Goal: Task Accomplishment & Management: Manage account settings

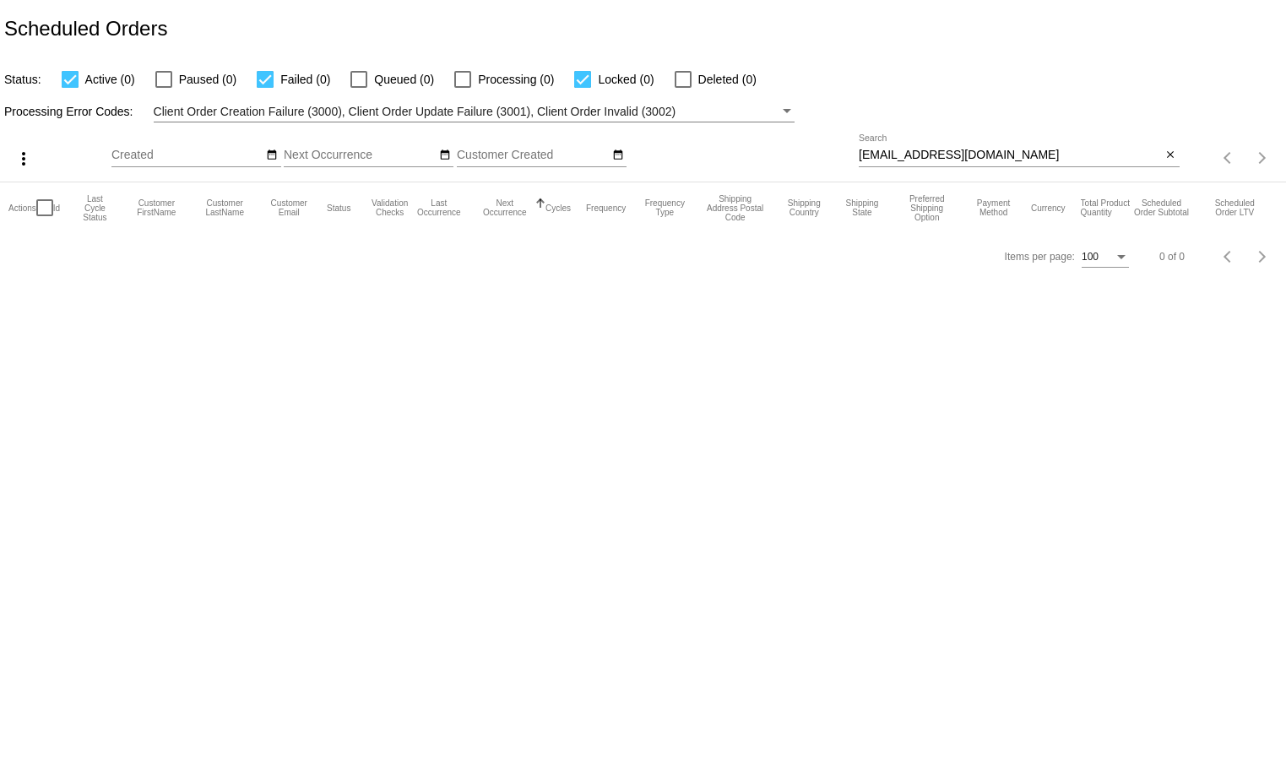
click at [1167, 142] on div "dnflewelling@gmail.com Search close" at bounding box center [1019, 150] width 321 height 33
click at [1173, 150] on mat-icon "close" at bounding box center [1170, 156] width 12 height 14
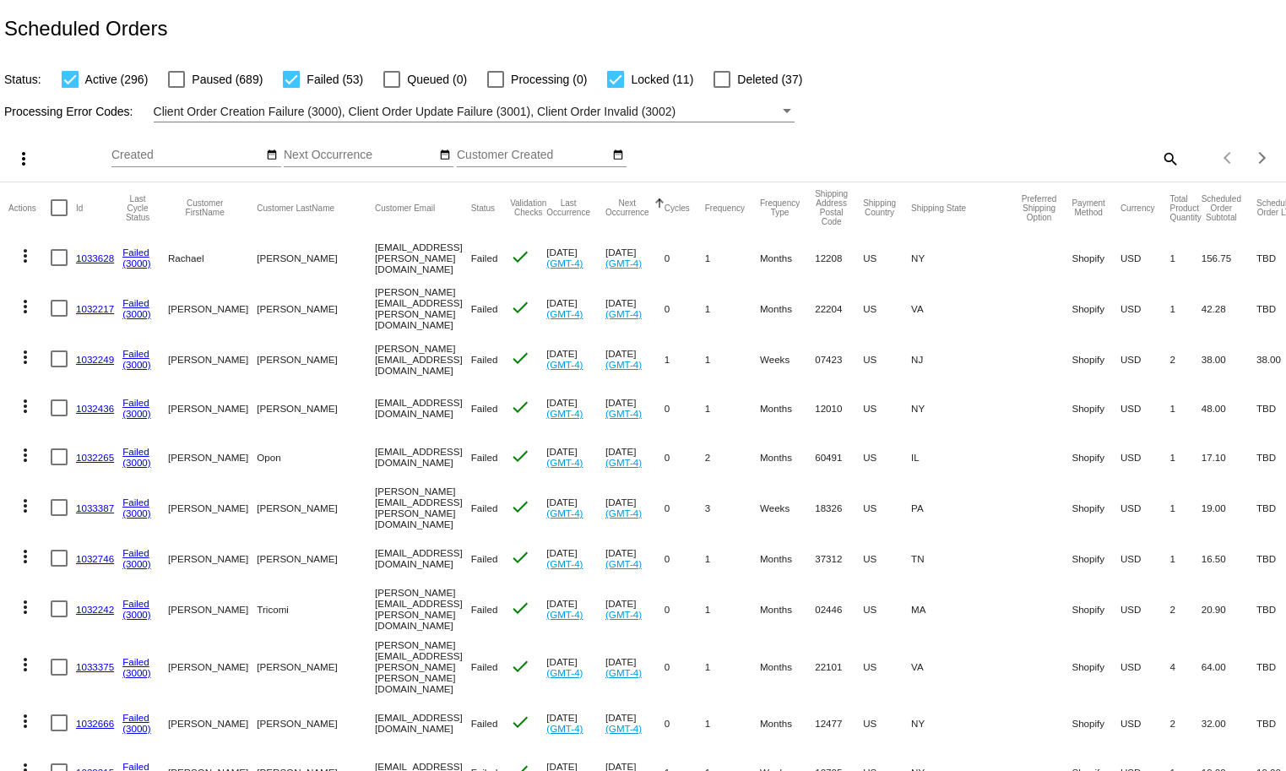
click at [65, 79] on div at bounding box center [70, 79] width 17 height 17
click at [69, 88] on input "Active (296)" at bounding box center [69, 88] width 1 height 1
checkbox input "false"
click at [86, 257] on link "1033628" at bounding box center [95, 257] width 38 height 11
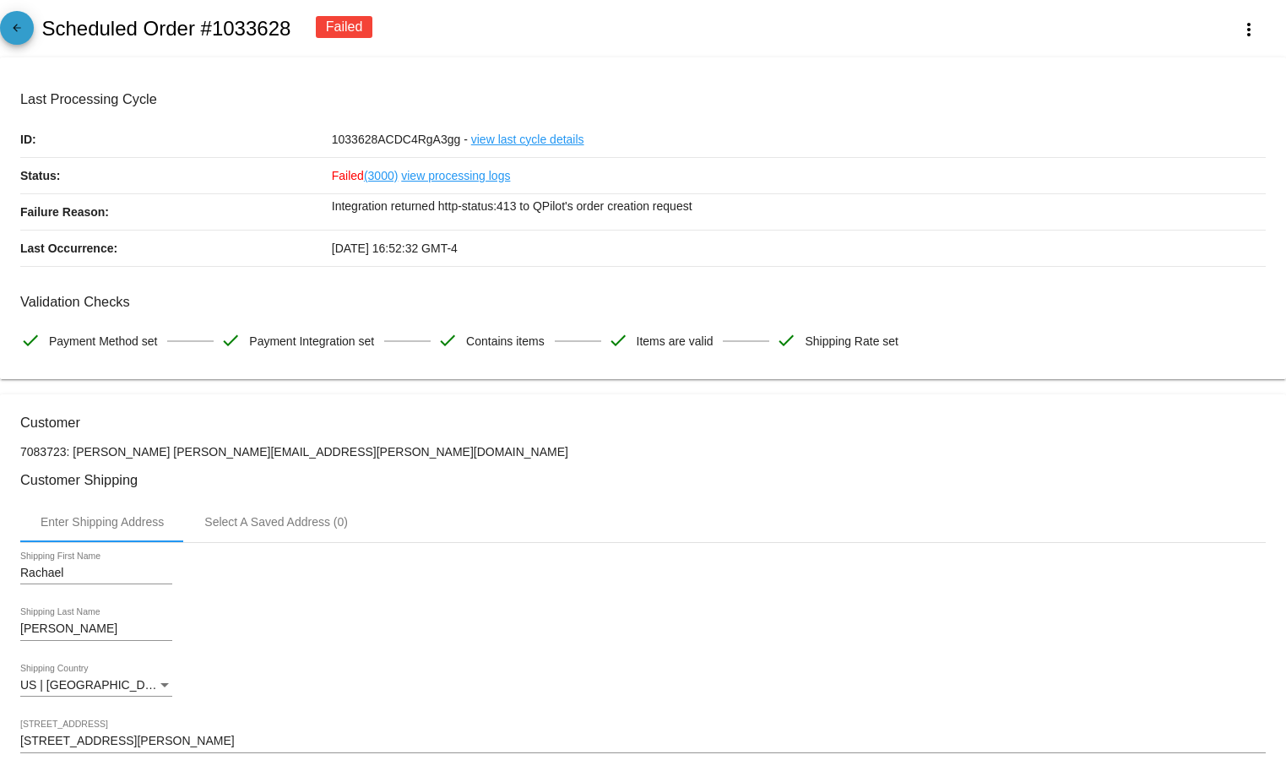
click at [26, 22] on mat-icon "arrow_back" at bounding box center [17, 32] width 20 height 20
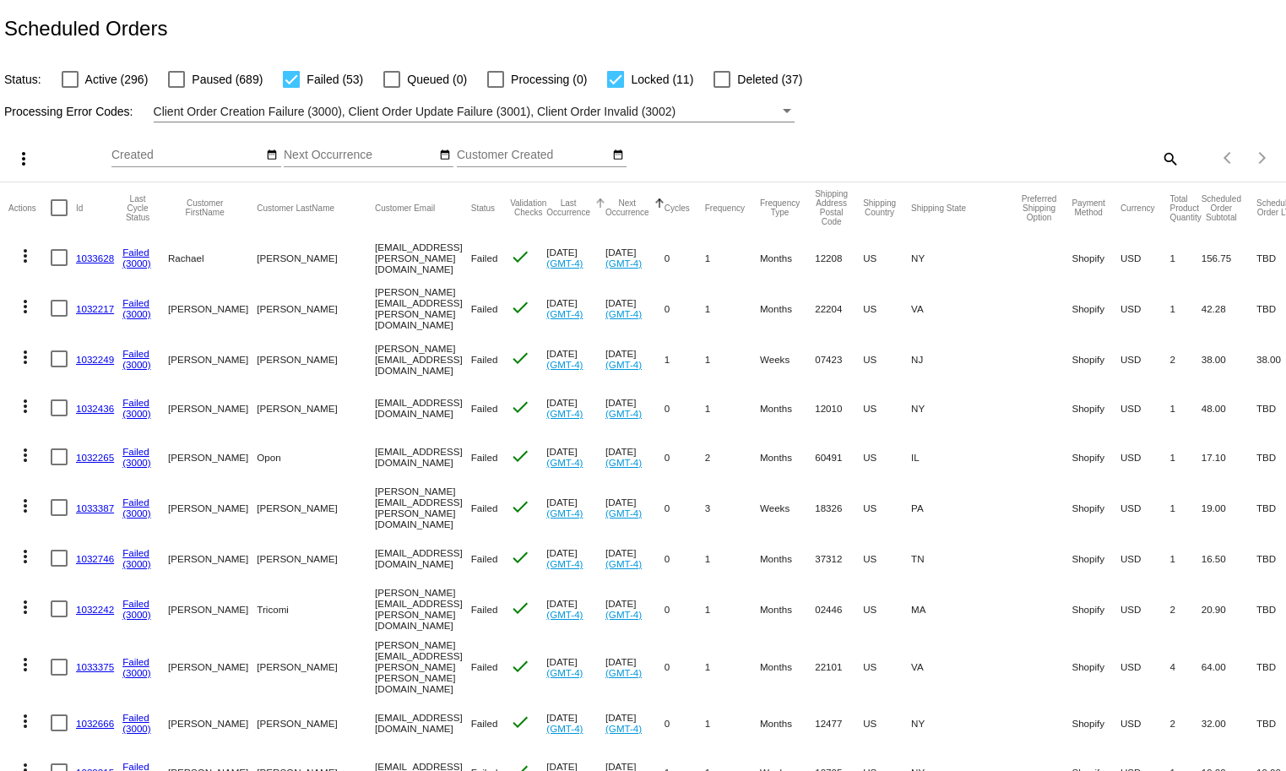
click at [551, 198] on button "Last Occurrence" at bounding box center [568, 207] width 44 height 19
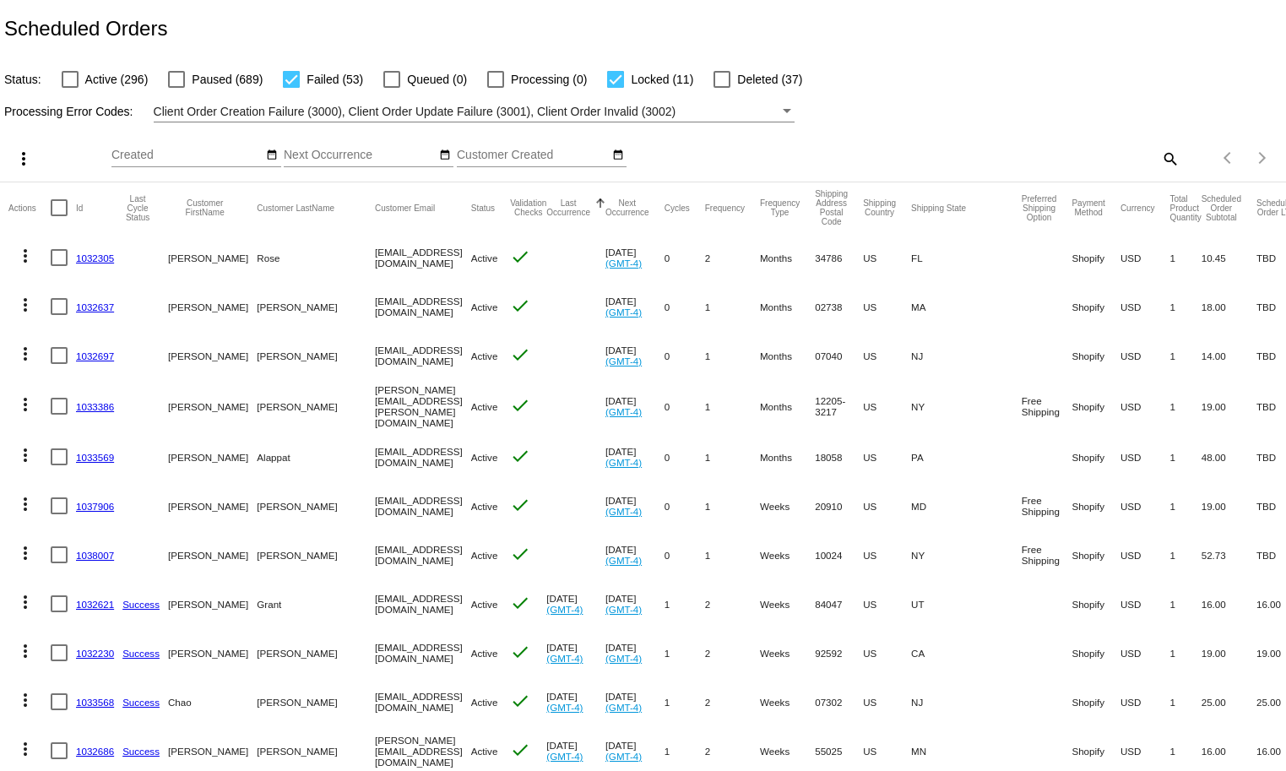
click at [595, 205] on div at bounding box center [600, 203] width 10 height 10
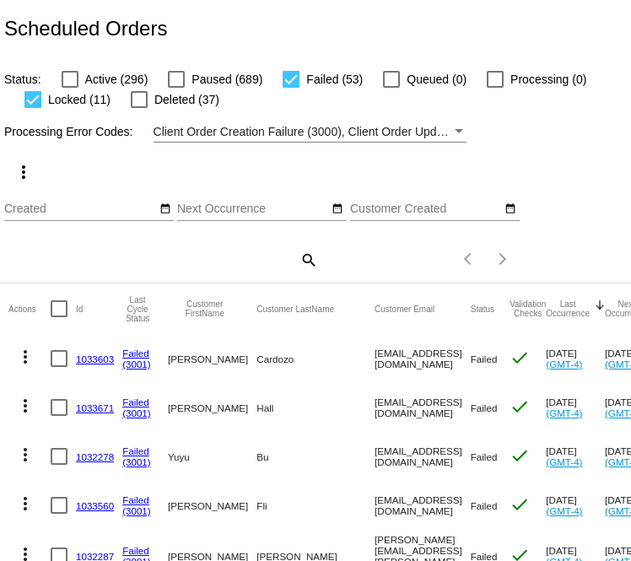
click at [210, 122] on div "Client Order Creation Failure (3000), Client Order Update Failure (3001), Clien…" at bounding box center [303, 132] width 299 height 20
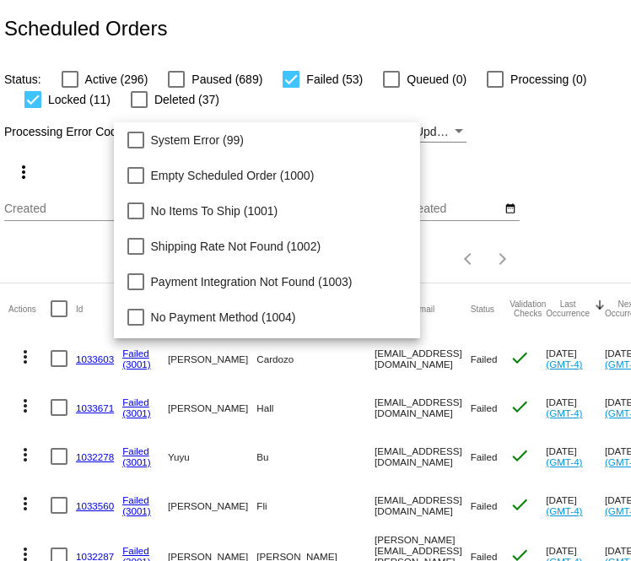
scroll to position [173, 0]
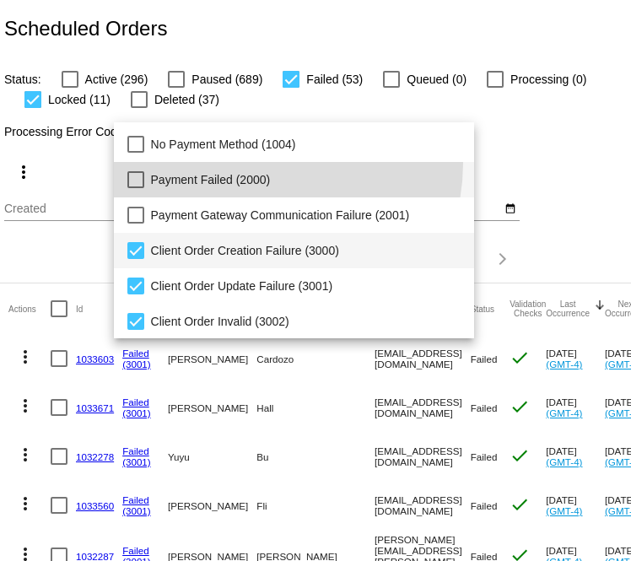
click at [257, 162] on span "Payment Failed (2000)" at bounding box center [306, 179] width 311 height 35
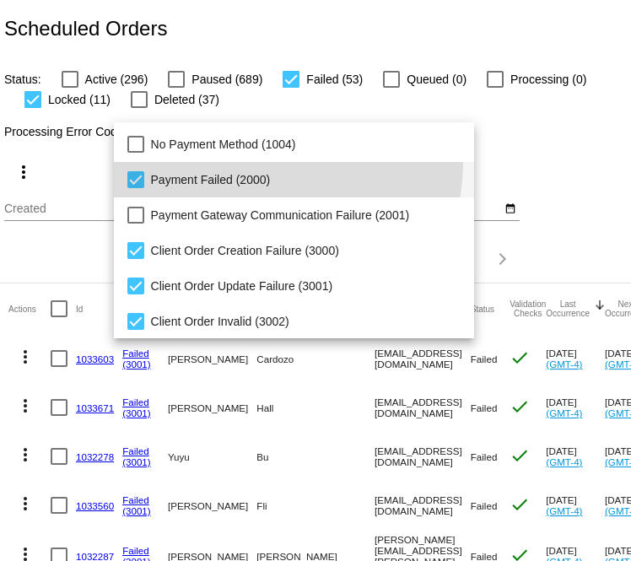
click at [256, 194] on span "Payment Failed (2000)" at bounding box center [306, 179] width 311 height 35
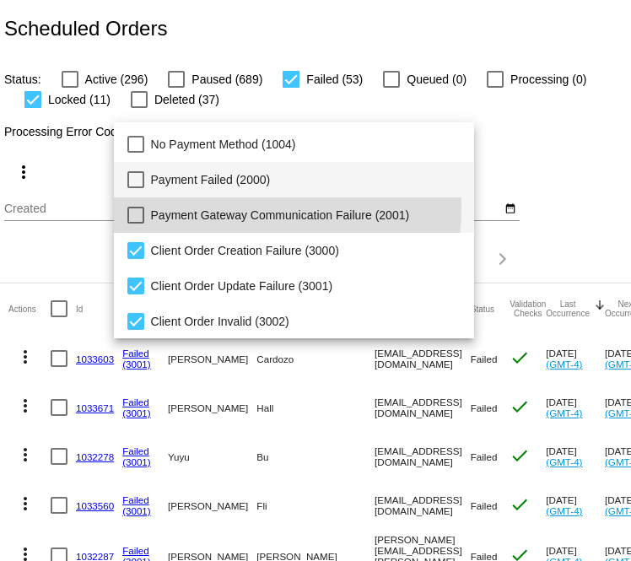
click at [251, 208] on span "Payment Gateway Communication Failure (2001)" at bounding box center [306, 215] width 311 height 35
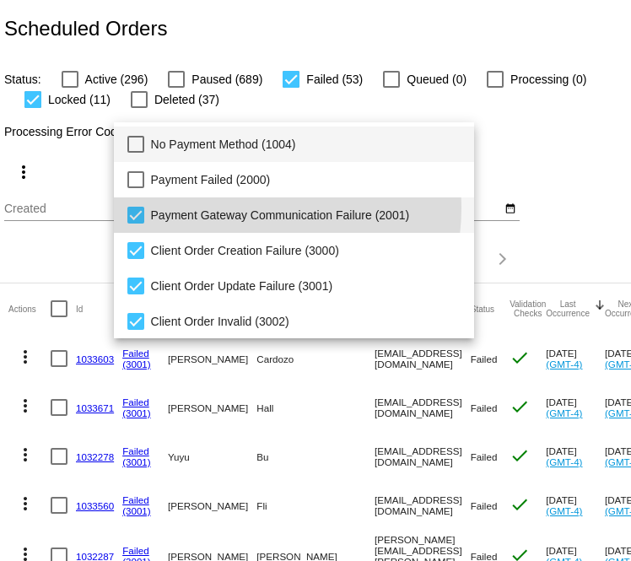
click at [234, 131] on span "No Payment Method (1004)" at bounding box center [306, 144] width 311 height 35
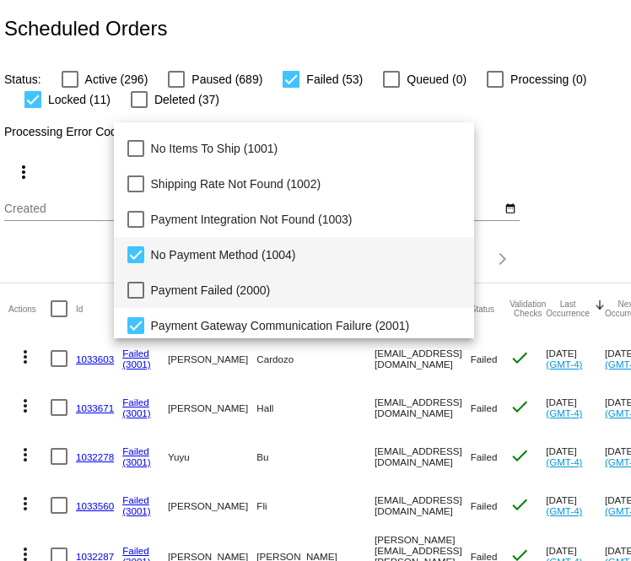
click at [166, 297] on span "Payment Failed (2000)" at bounding box center [306, 290] width 311 height 35
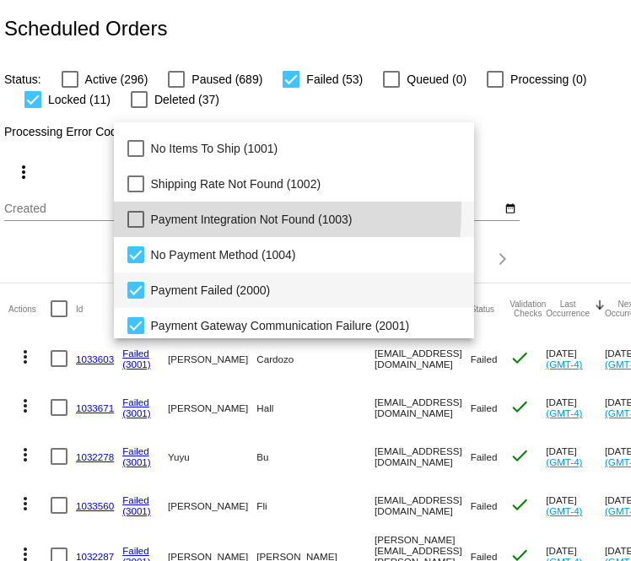
click at [151, 208] on span "Payment Integration Not Found (1003)" at bounding box center [306, 219] width 311 height 35
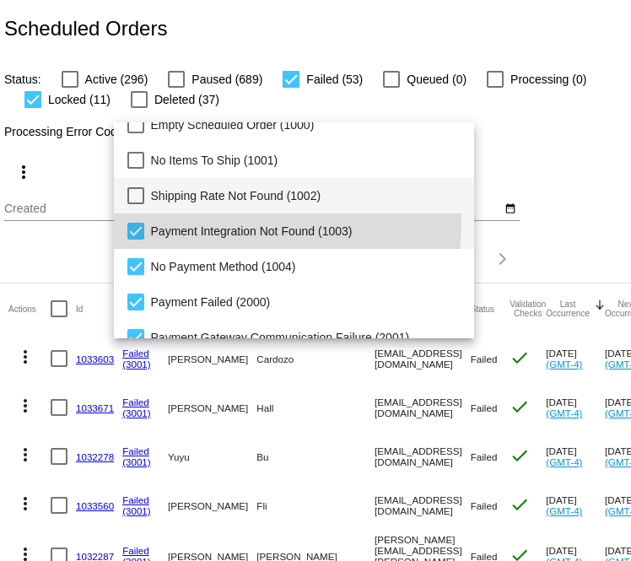
click at [151, 181] on span "Shipping Rate Not Found (1002)" at bounding box center [306, 195] width 311 height 35
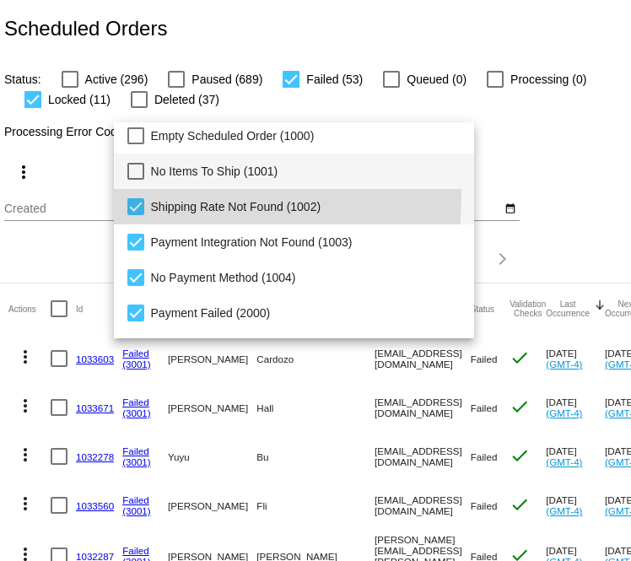
click at [151, 162] on span "No Items To Ship (1001)" at bounding box center [306, 171] width 311 height 35
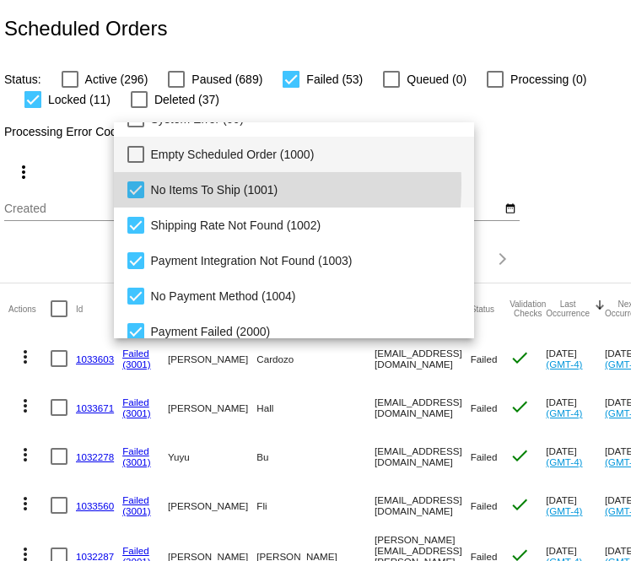
click at [154, 144] on div "System Error (99) Empty Scheduled Order (1000) No Items To Ship (1001) Shipping…" at bounding box center [294, 296] width 361 height 390
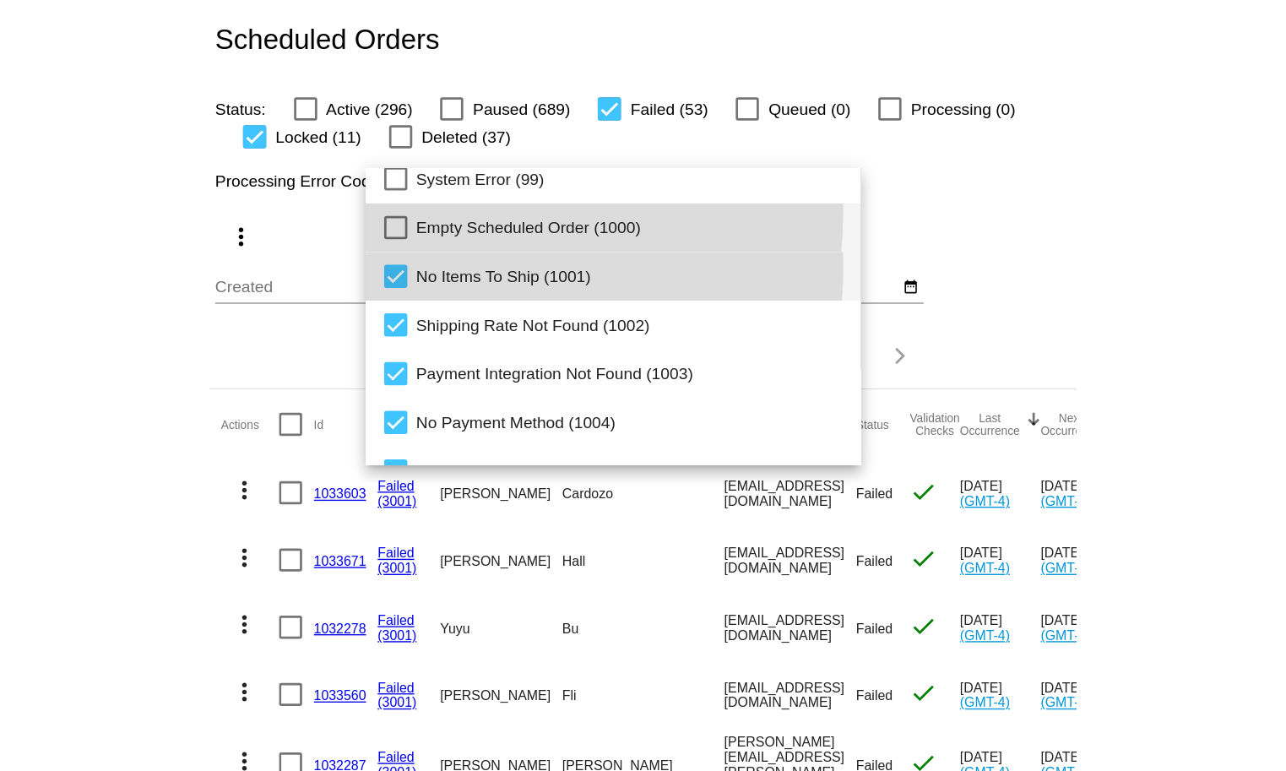
scroll to position [0, 0]
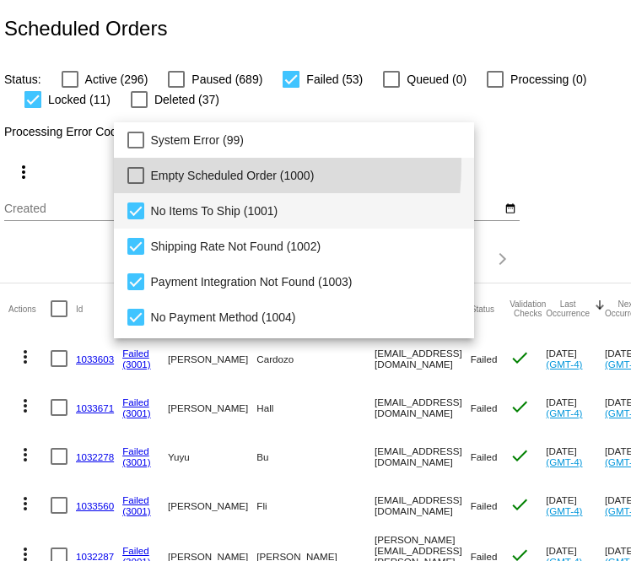
click at [183, 161] on span "Empty Scheduled Order (1000)" at bounding box center [306, 175] width 311 height 35
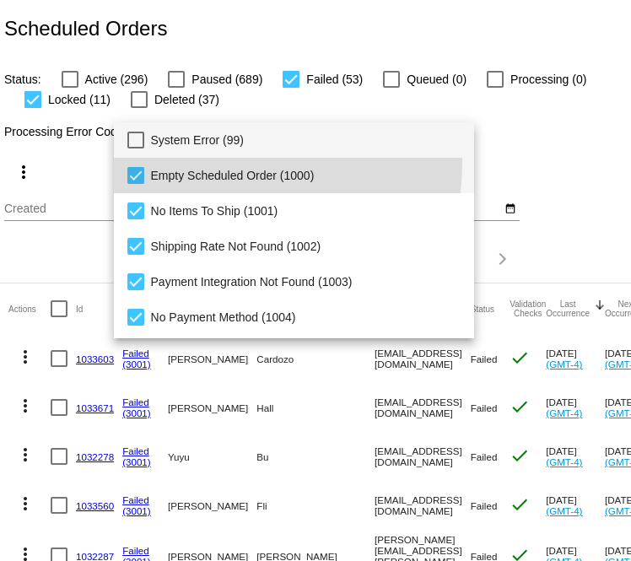
click at [194, 154] on span "System Error (99)" at bounding box center [306, 139] width 311 height 35
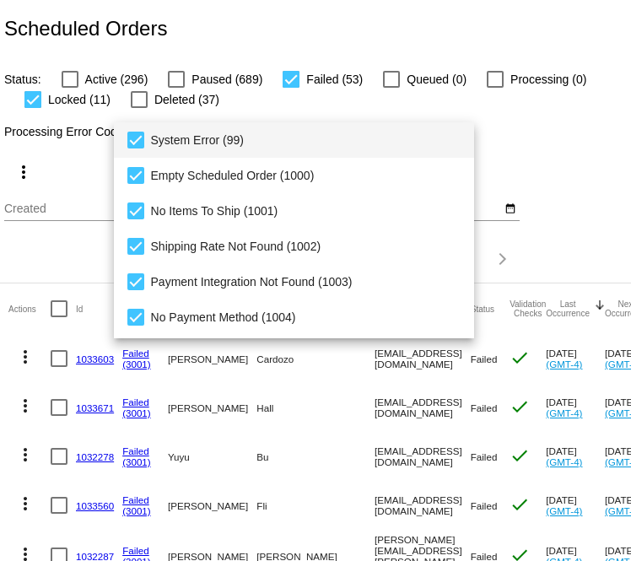
click at [521, 122] on div at bounding box center [315, 280] width 631 height 561
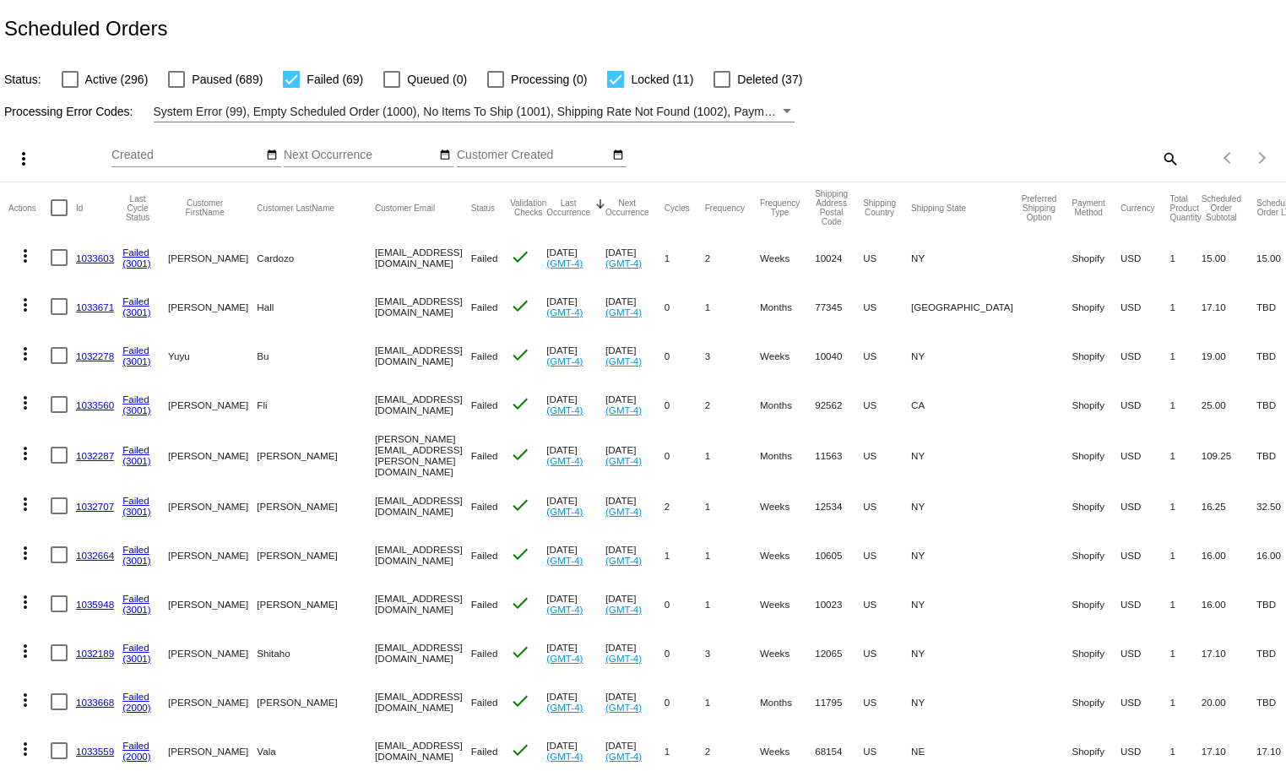
click at [364, 106] on span "System Error (99), Empty Scheduled Order (1000), No Items To Ship (1001), Shipp…" at bounding box center [1081, 112] width 1854 height 14
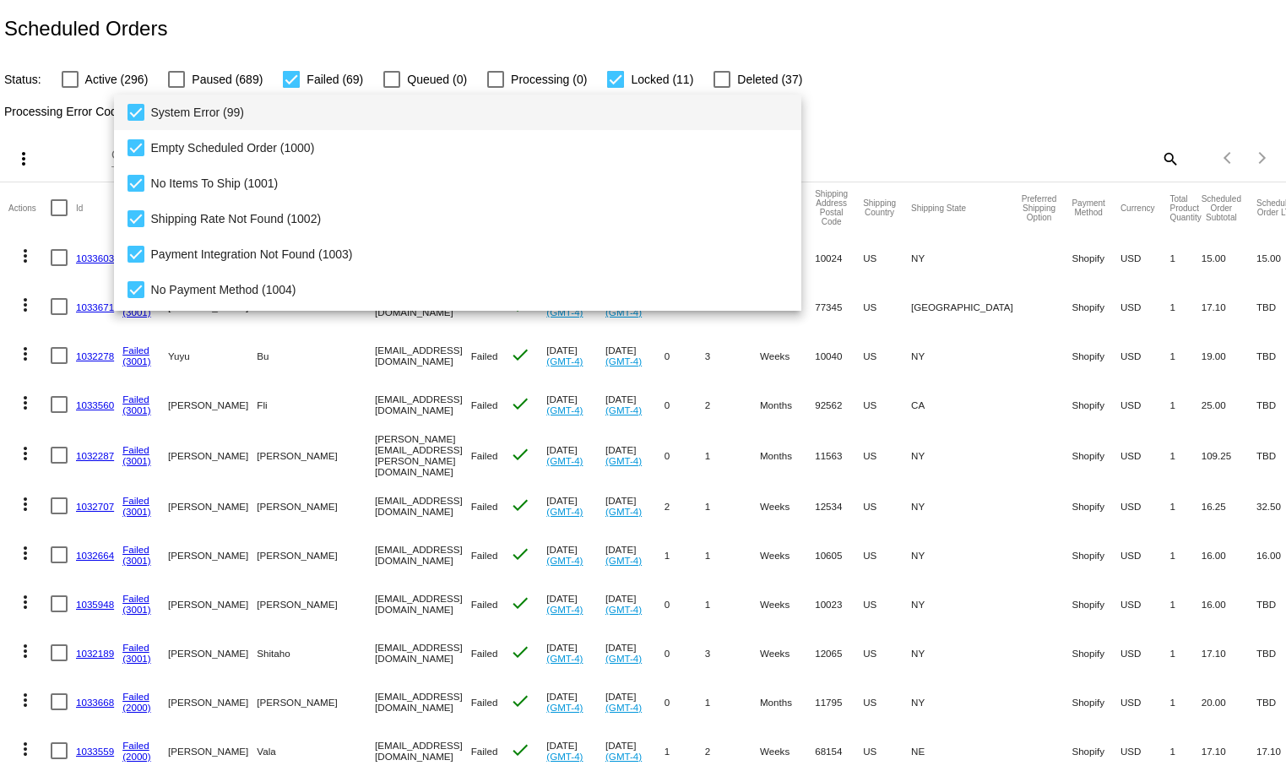
click at [245, 106] on span "System Error (99)" at bounding box center [469, 112] width 637 height 35
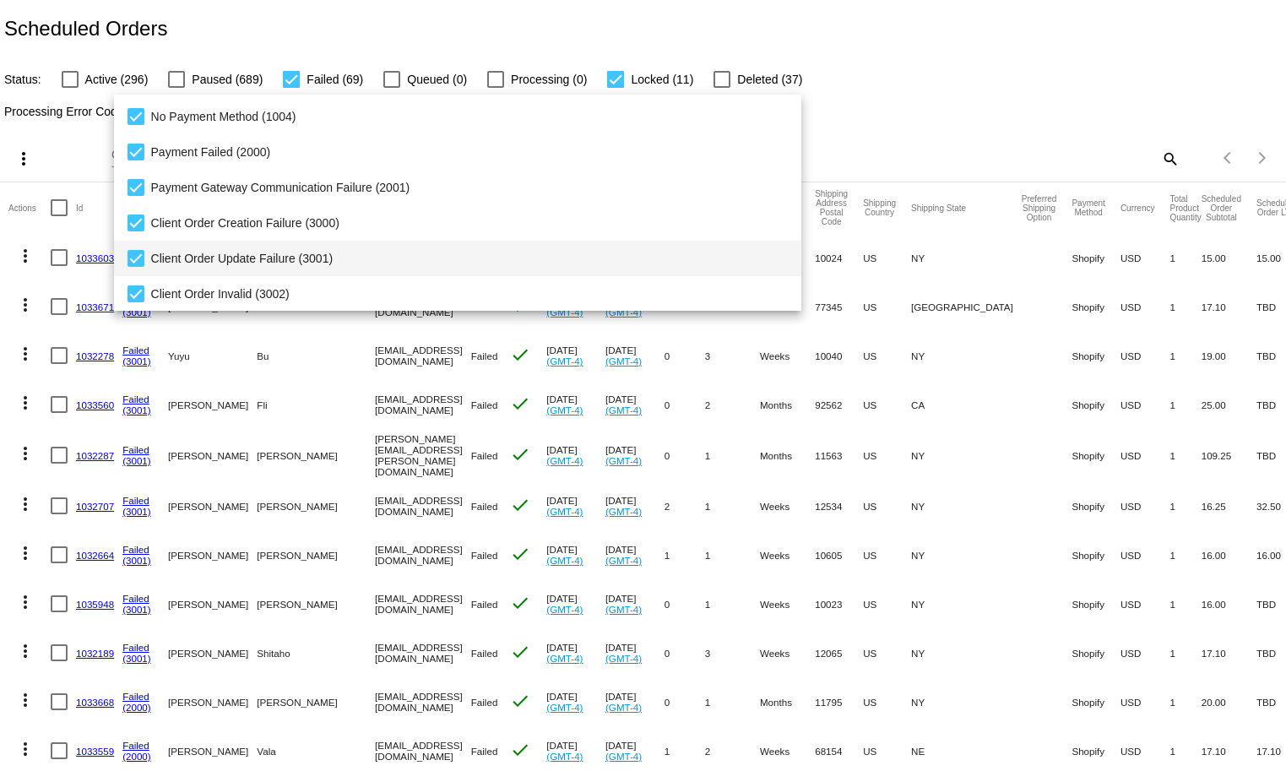
click at [274, 253] on span "Client Order Update Failure (3001)" at bounding box center [469, 258] width 637 height 35
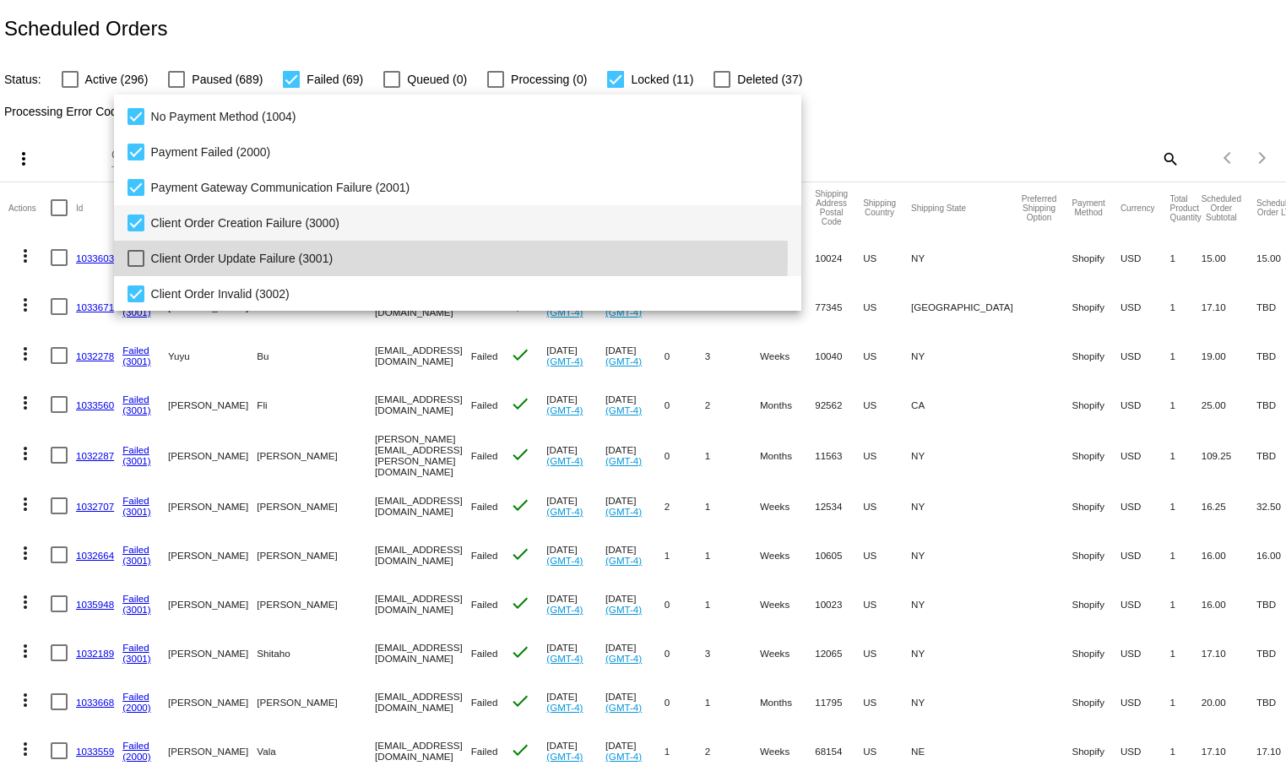
click at [238, 222] on span "Client Order Creation Failure (3000)" at bounding box center [469, 222] width 637 height 35
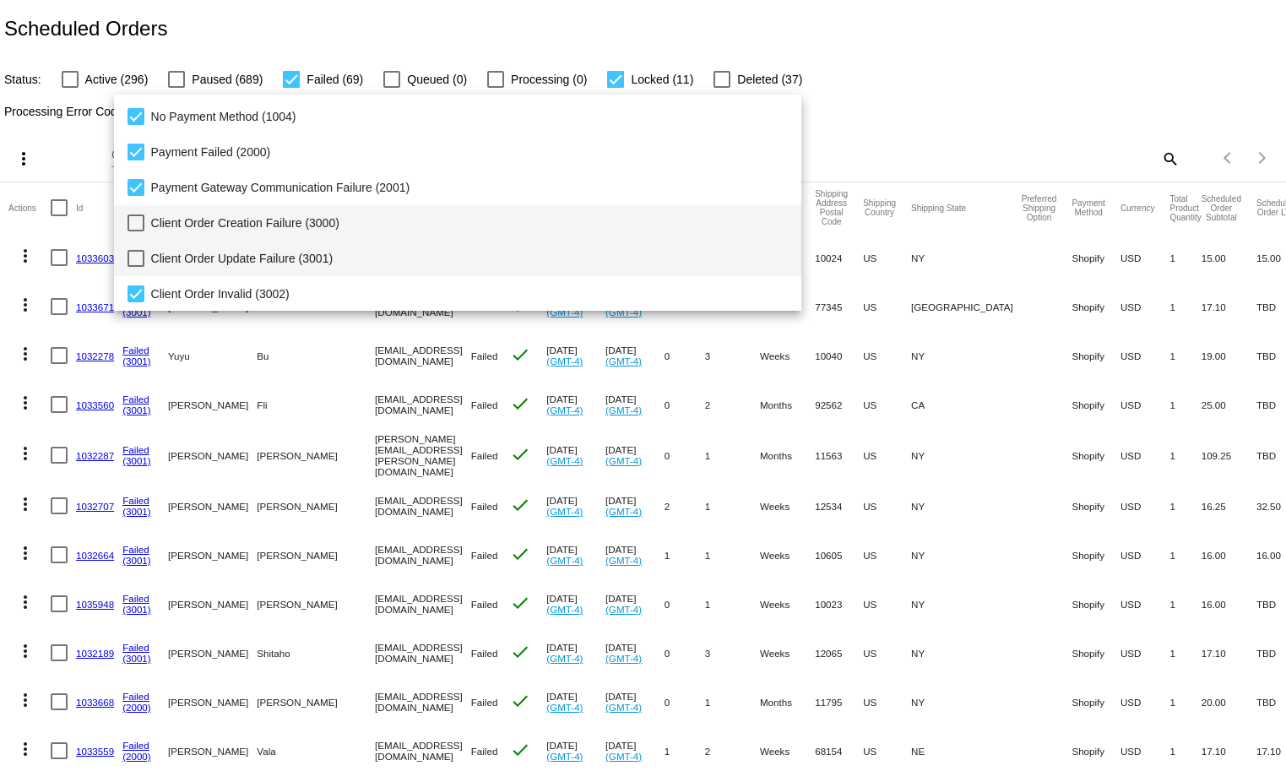
click at [188, 274] on span "Client Order Update Failure (3001)" at bounding box center [469, 258] width 637 height 35
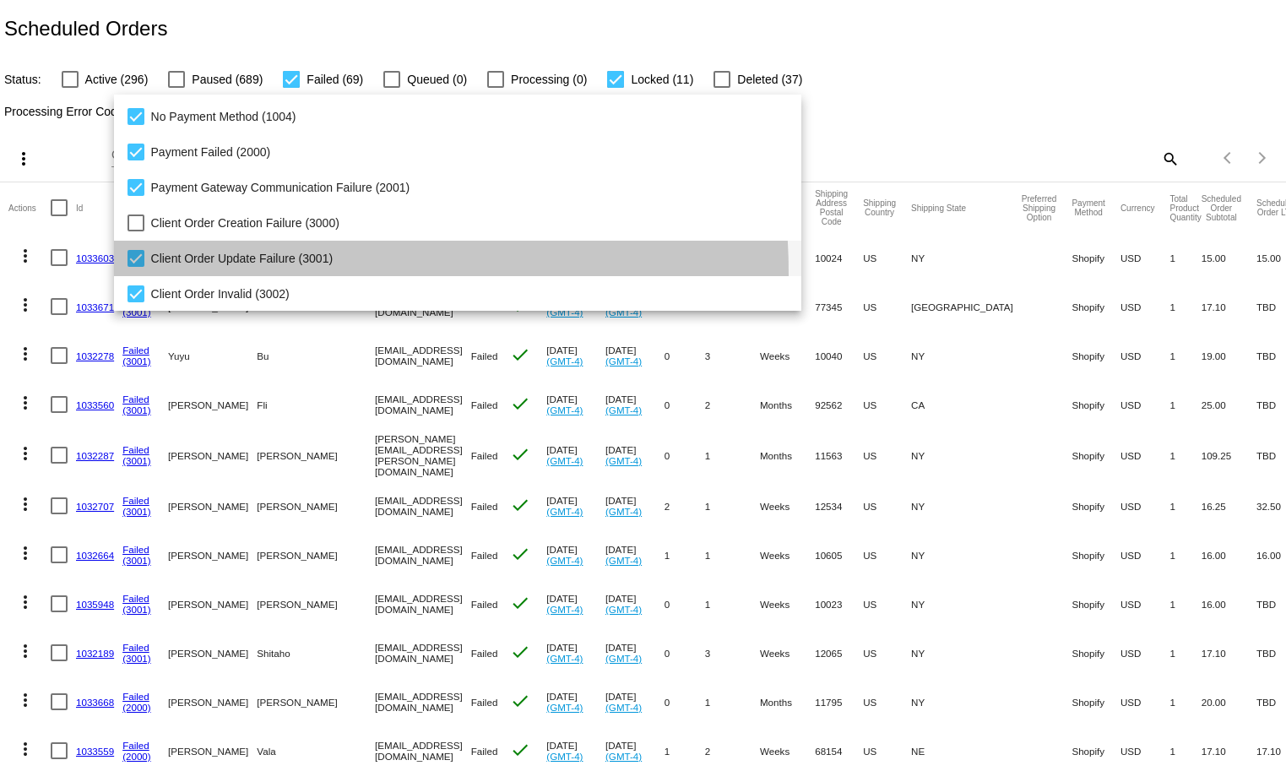
click at [188, 274] on span "Client Order Update Failure (3001)" at bounding box center [469, 258] width 637 height 35
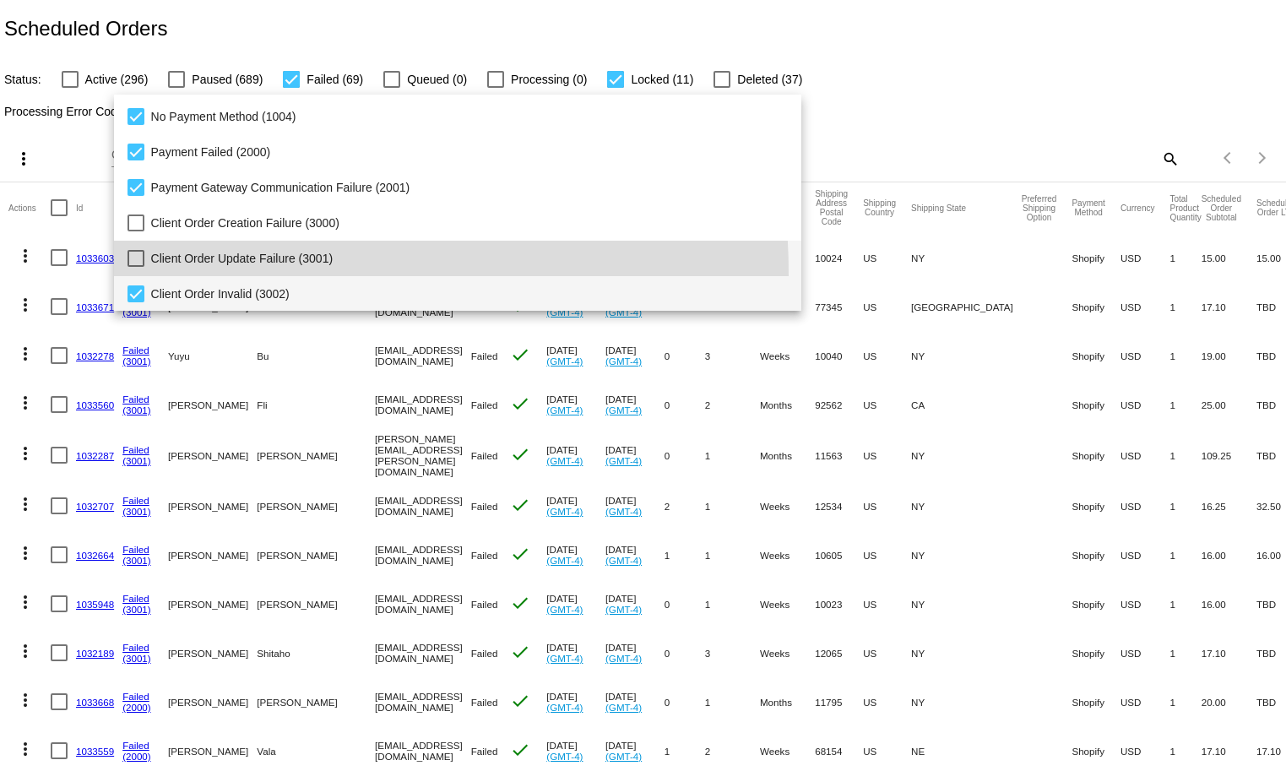
click at [186, 299] on span "Client Order Invalid (3002)" at bounding box center [469, 293] width 637 height 35
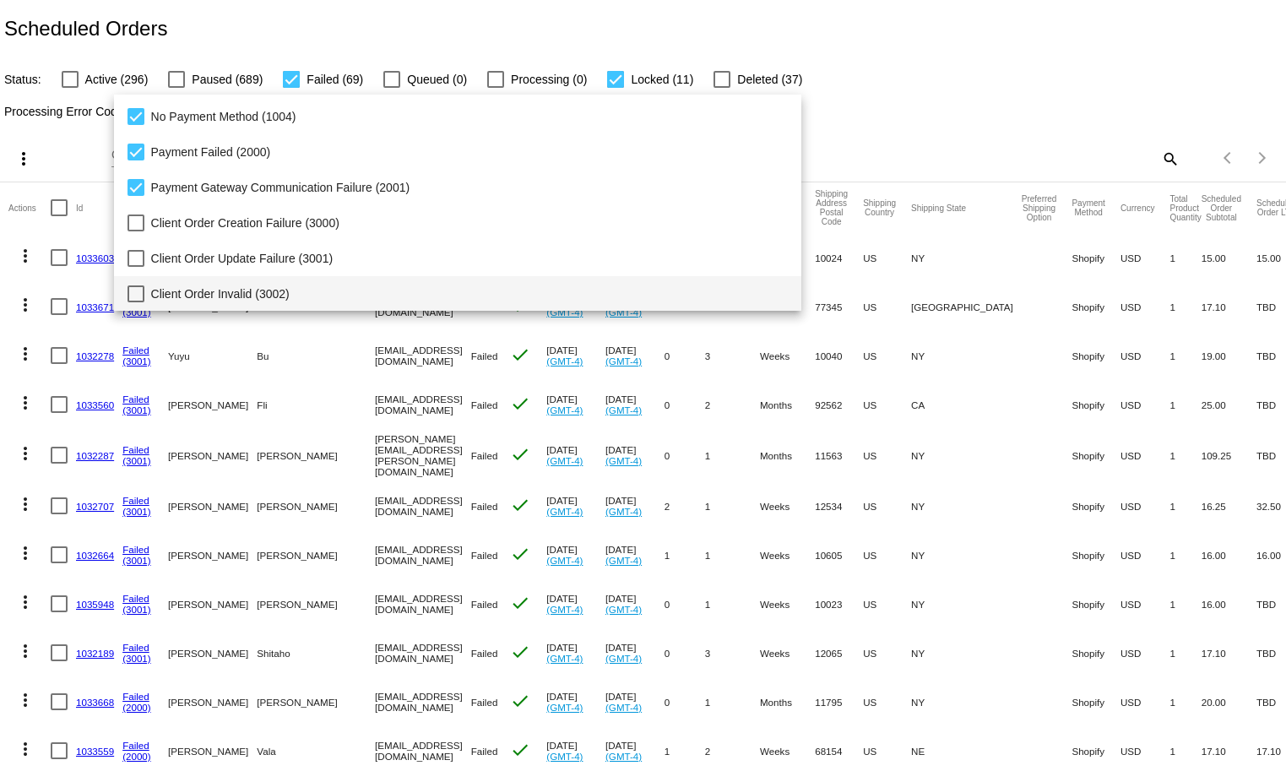
click at [1139, 68] on div at bounding box center [643, 385] width 1286 height 771
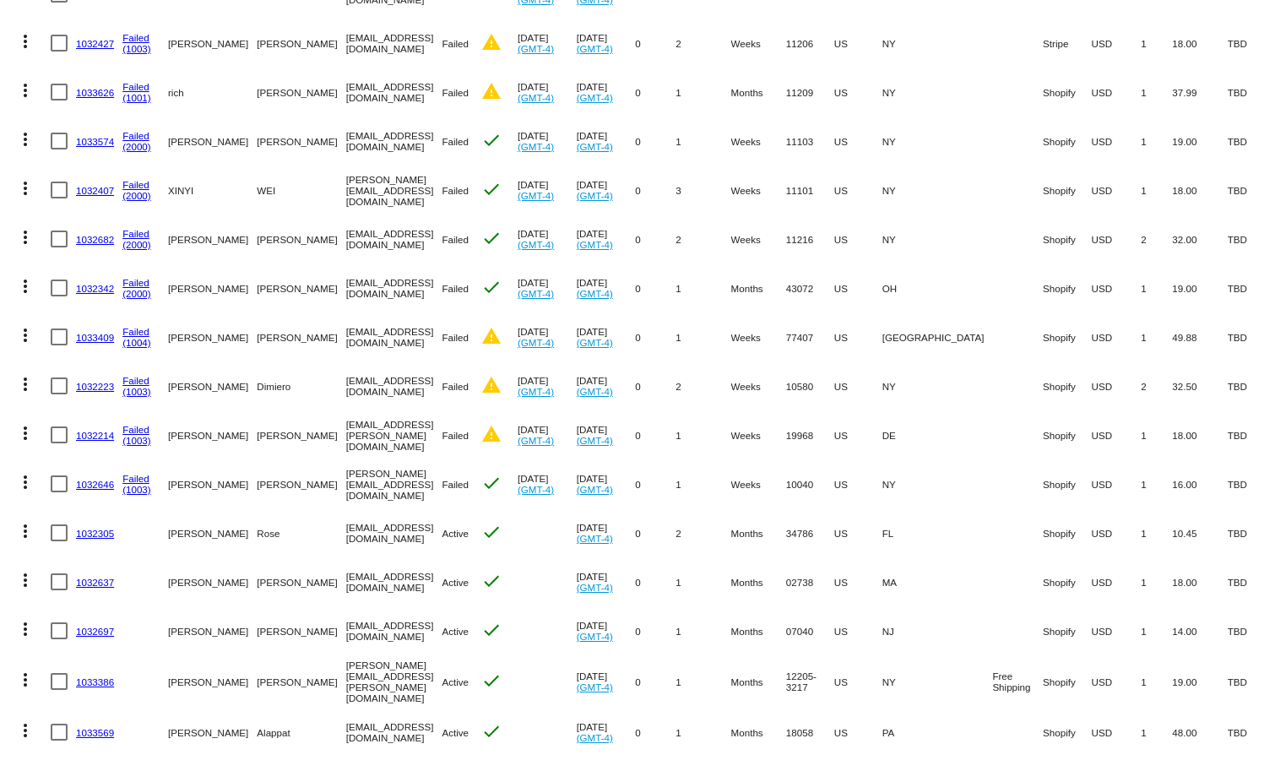
scroll to position [847, 0]
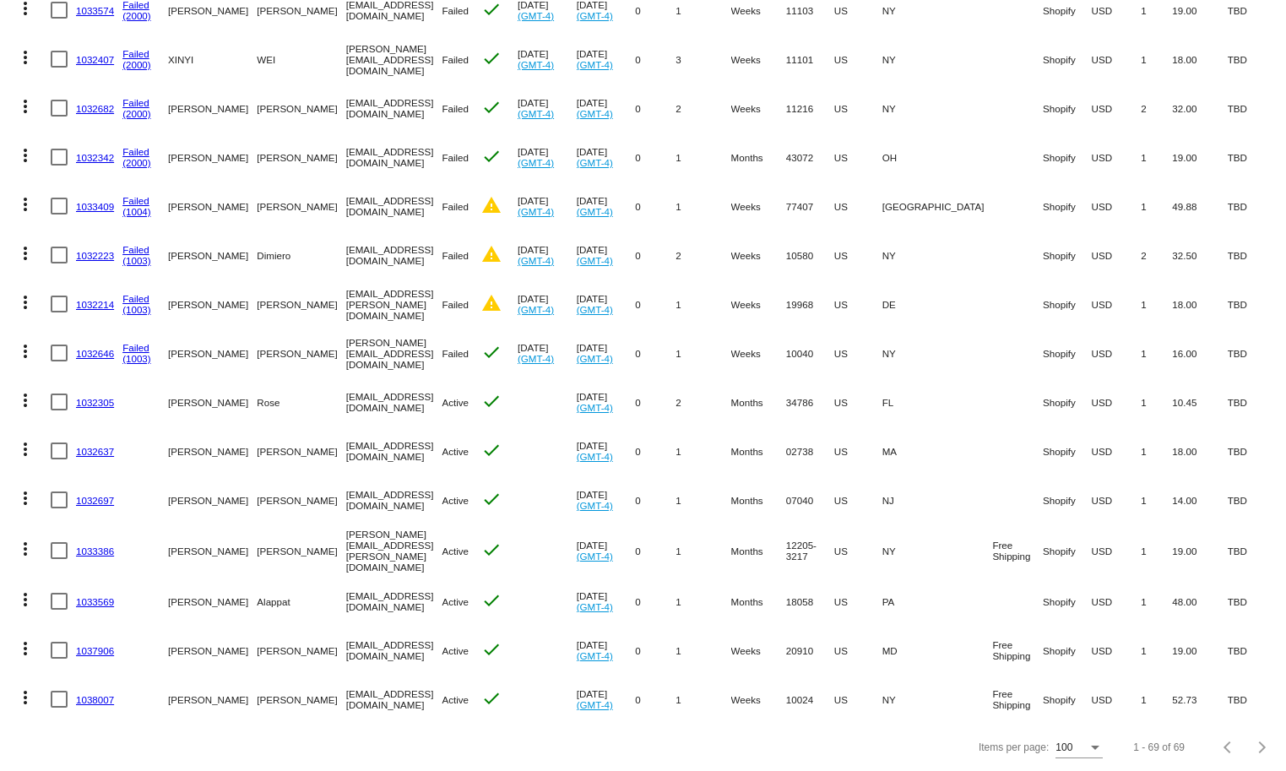
click at [105, 645] on link "1037906" at bounding box center [95, 650] width 38 height 11
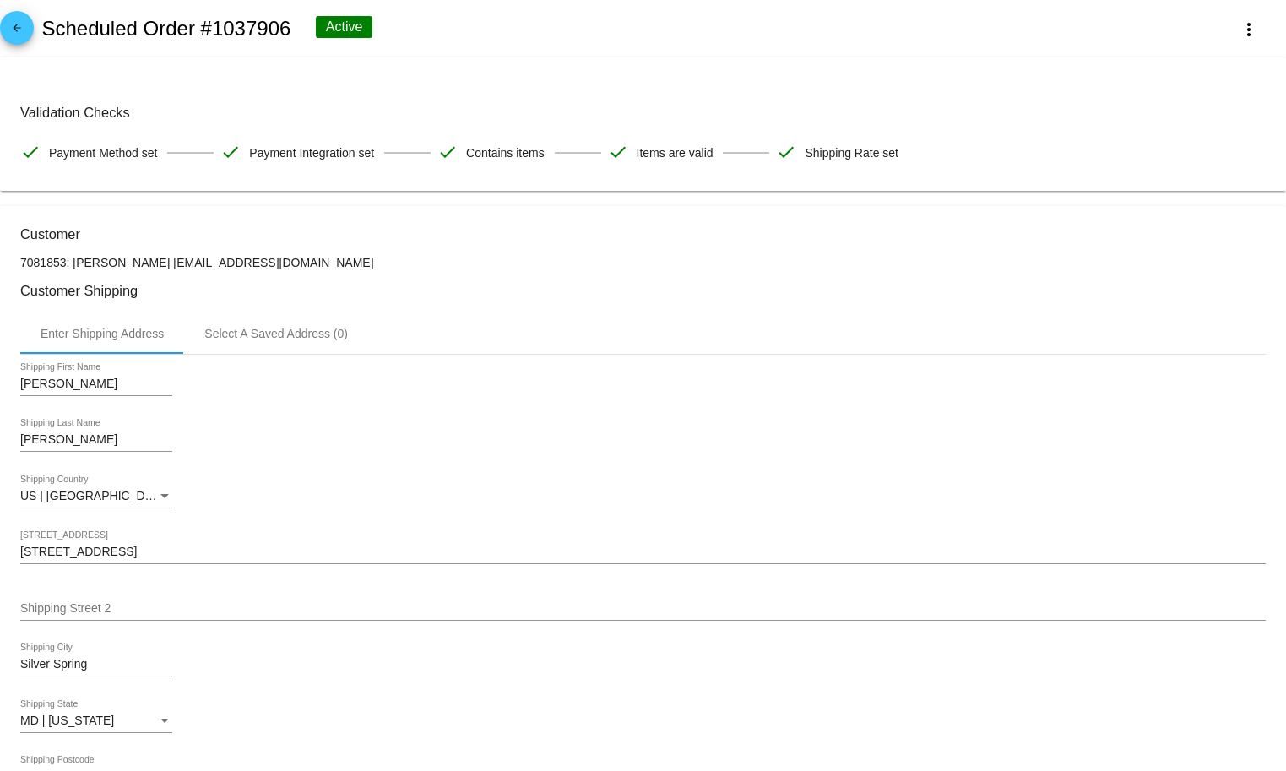
click at [18, 30] on mat-icon "arrow_back" at bounding box center [17, 32] width 20 height 20
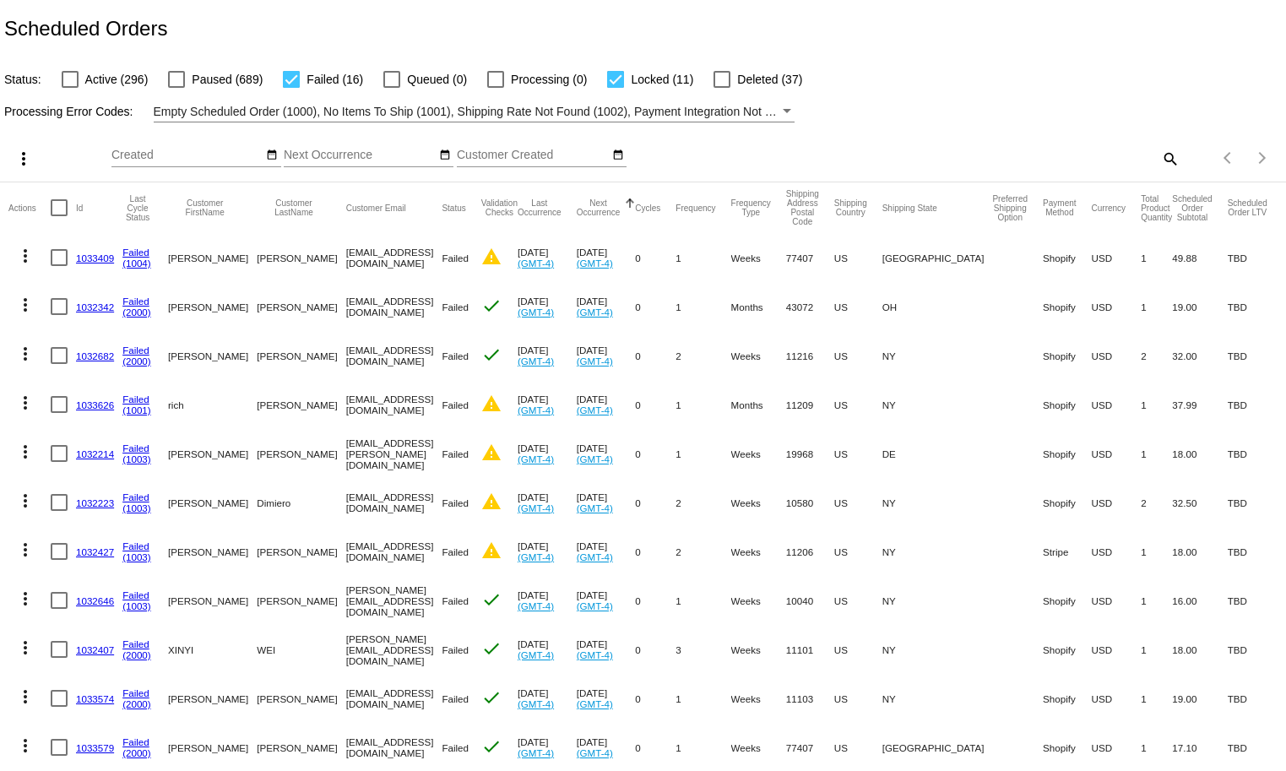
click at [631, 74] on span "Locked (11)" at bounding box center [662, 79] width 62 height 20
click at [615, 88] on input "Locked (11)" at bounding box center [615, 88] width 1 height 1
checkbox input "false"
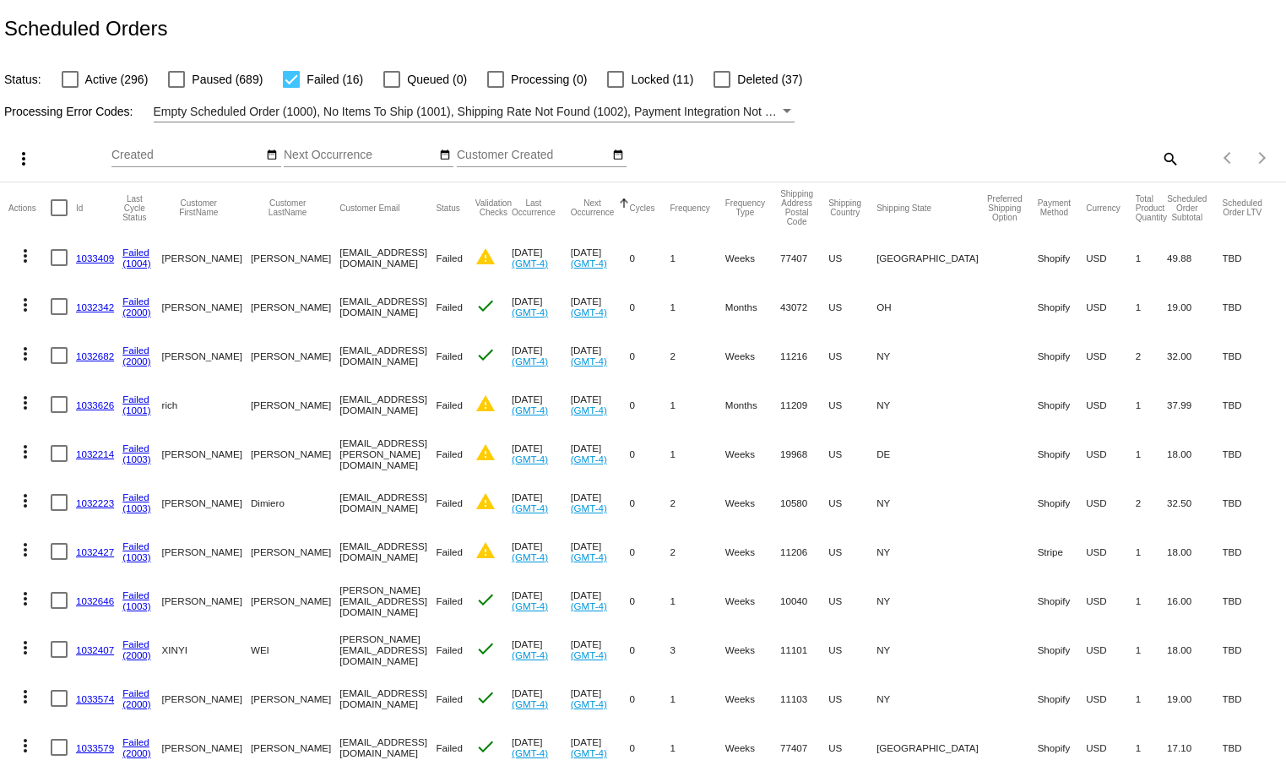
click at [93, 260] on link "1033409" at bounding box center [95, 257] width 38 height 11
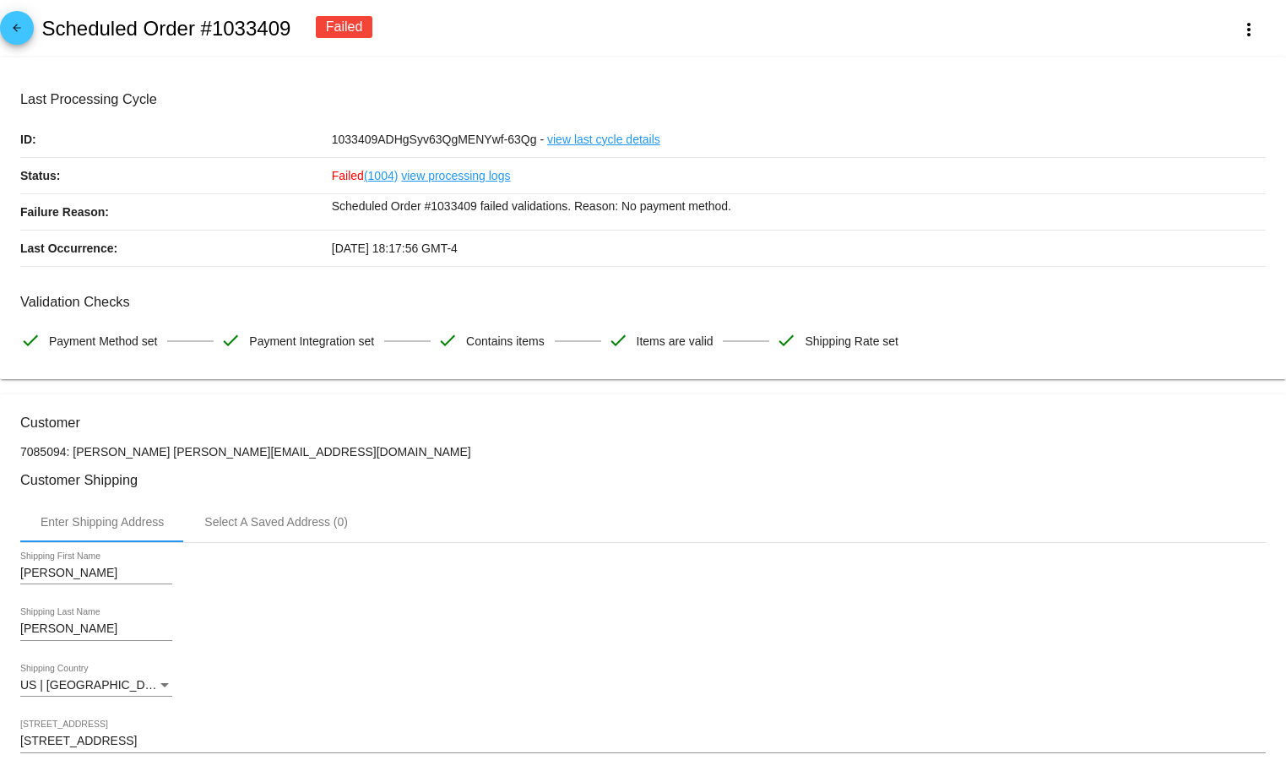
click at [23, 24] on mat-icon "arrow_back" at bounding box center [17, 32] width 20 height 20
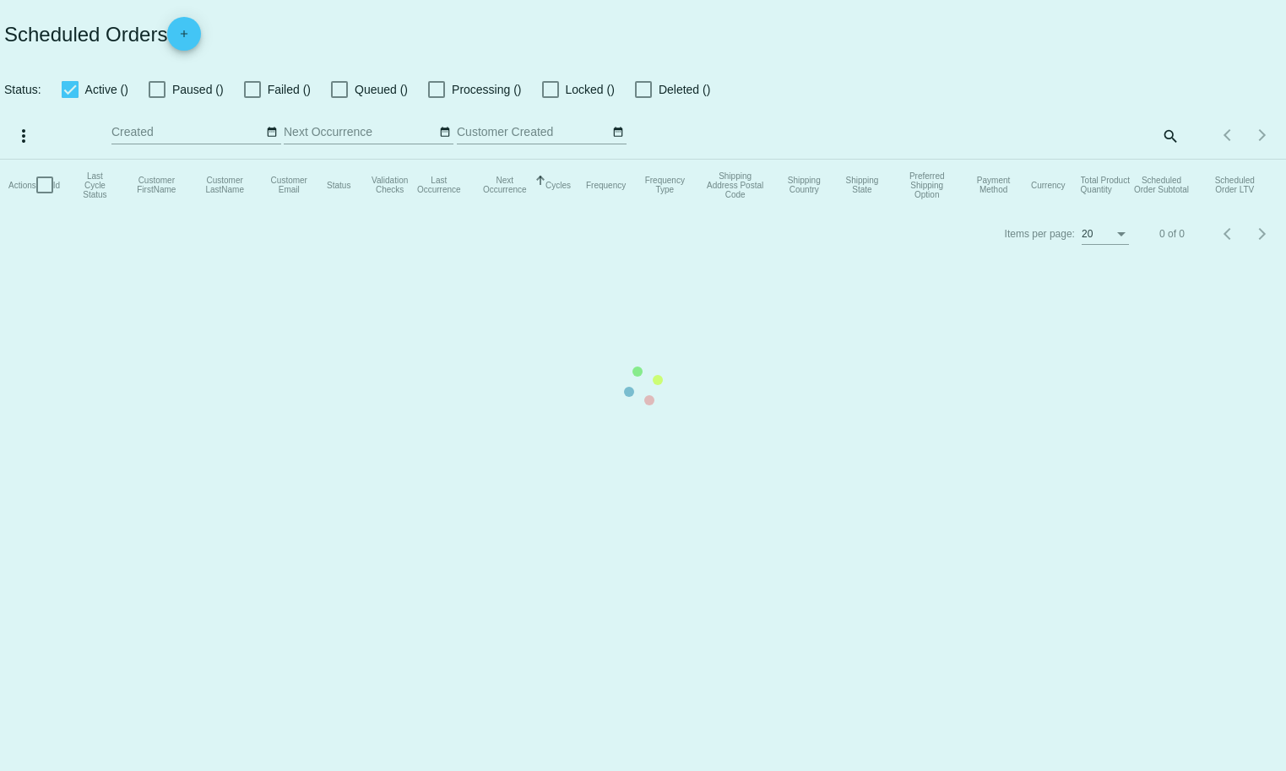
checkbox input "false"
checkbox input "true"
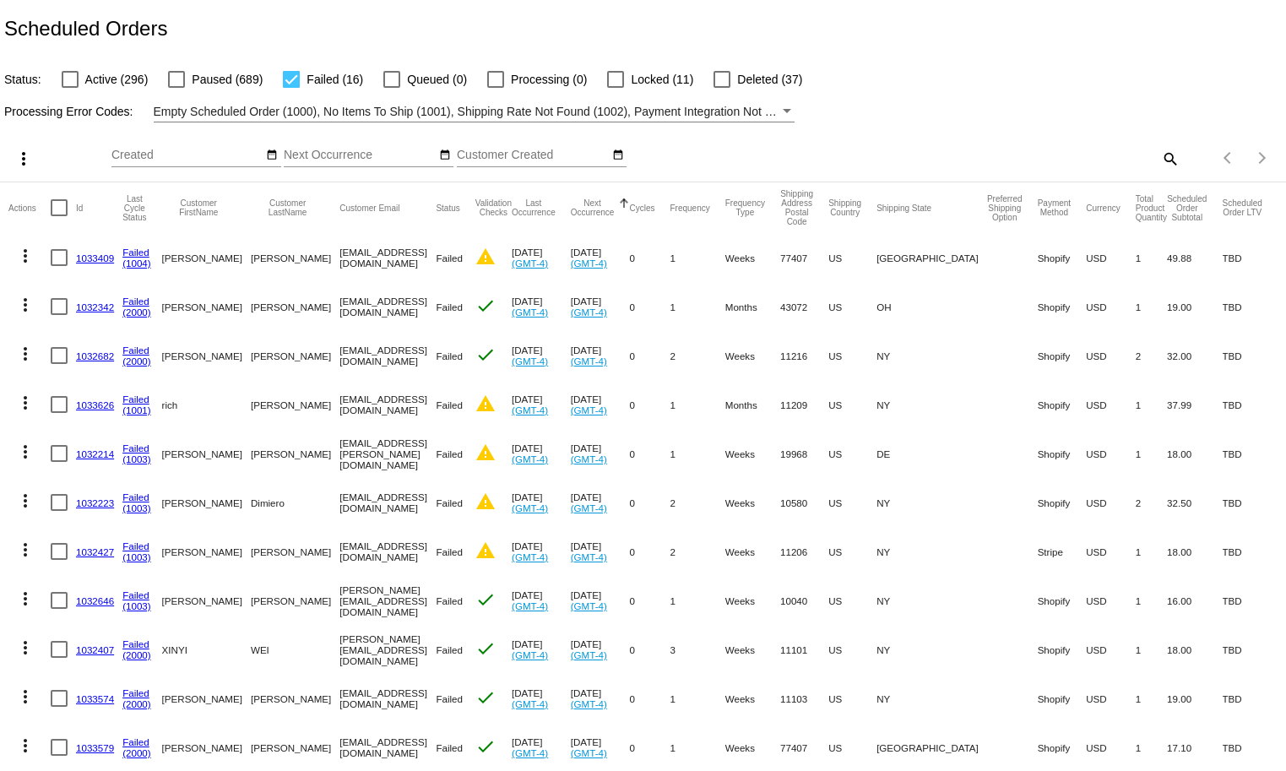
click at [619, 105] on span "Empty Scheduled Order (1000), No Items To Ship (1001), Shipping Rate Not Found …" at bounding box center [767, 112] width 1226 height 14
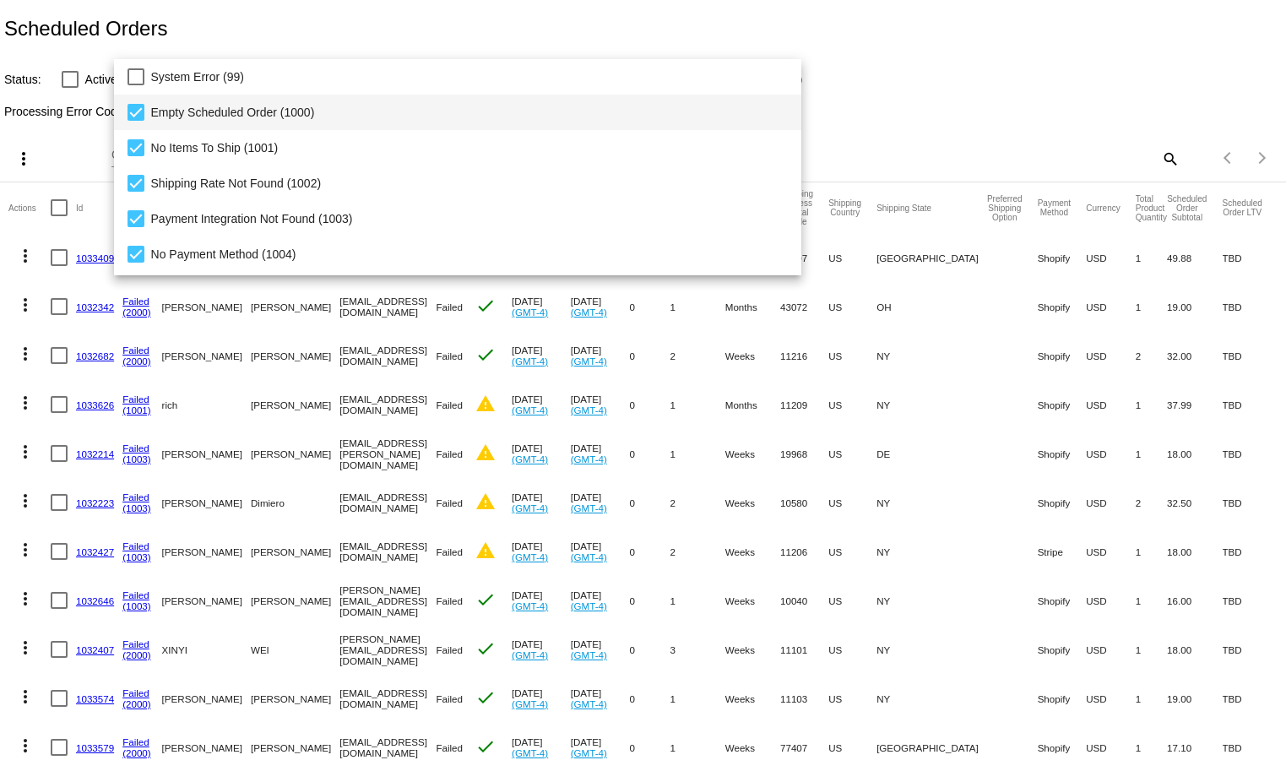
click at [178, 108] on span "Empty Scheduled Order (1000)" at bounding box center [469, 112] width 637 height 35
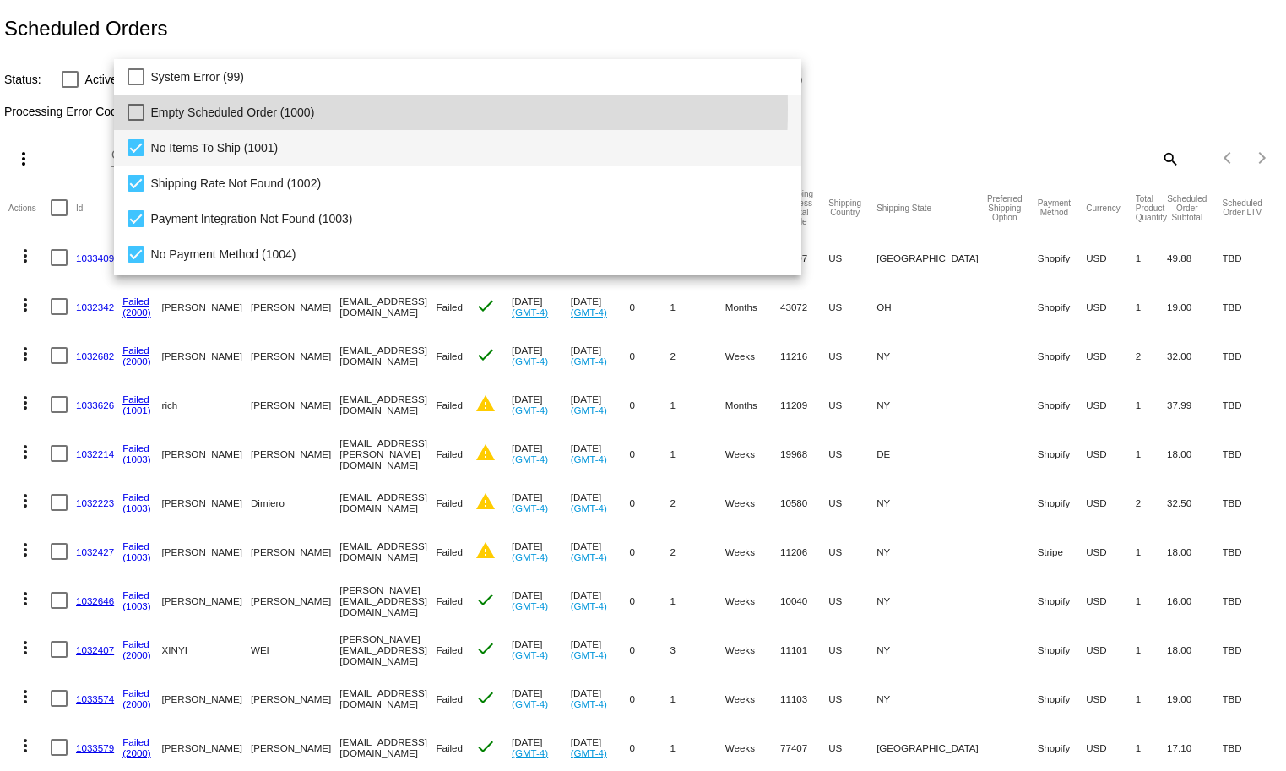
click at [179, 151] on span "No Items To Ship (1001)" at bounding box center [469, 147] width 637 height 35
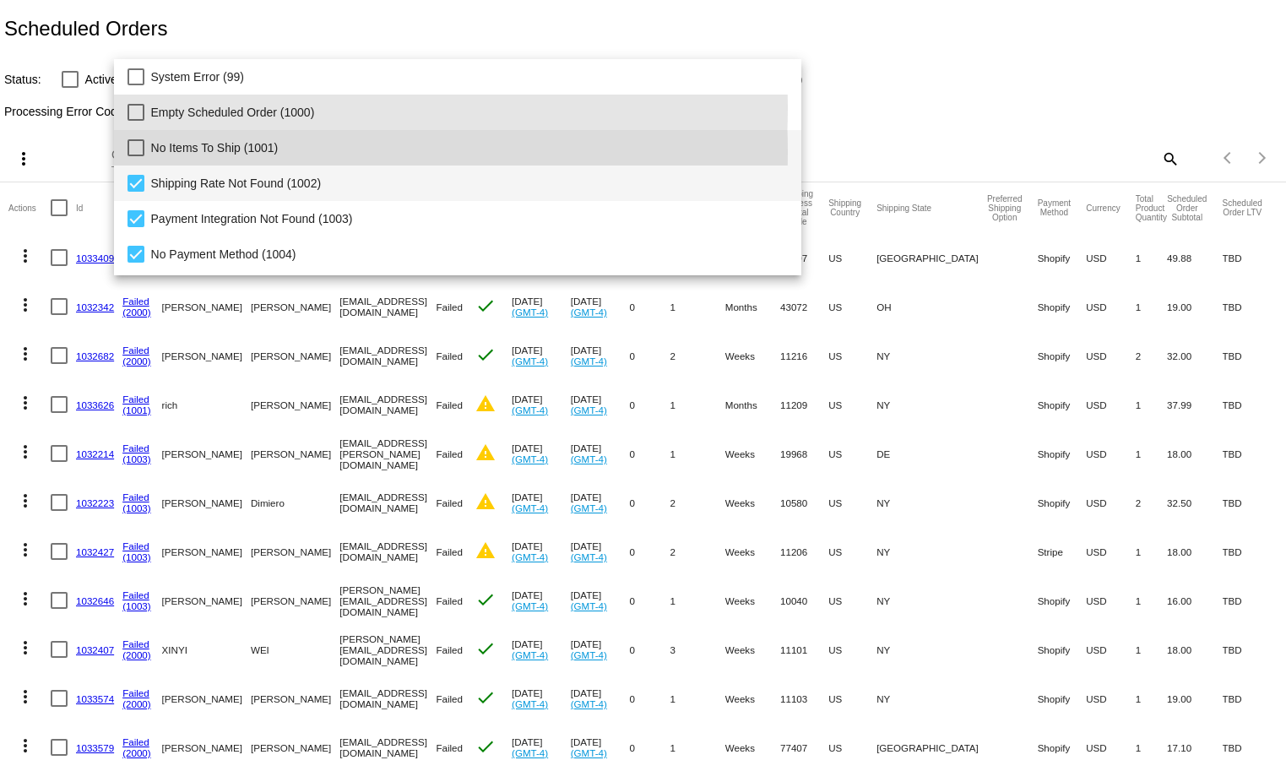
drag, startPoint x: 185, startPoint y: 193, endPoint x: 181, endPoint y: 216, distance: 23.2
click at [184, 194] on span "Shipping Rate Not Found (1002)" at bounding box center [469, 182] width 637 height 35
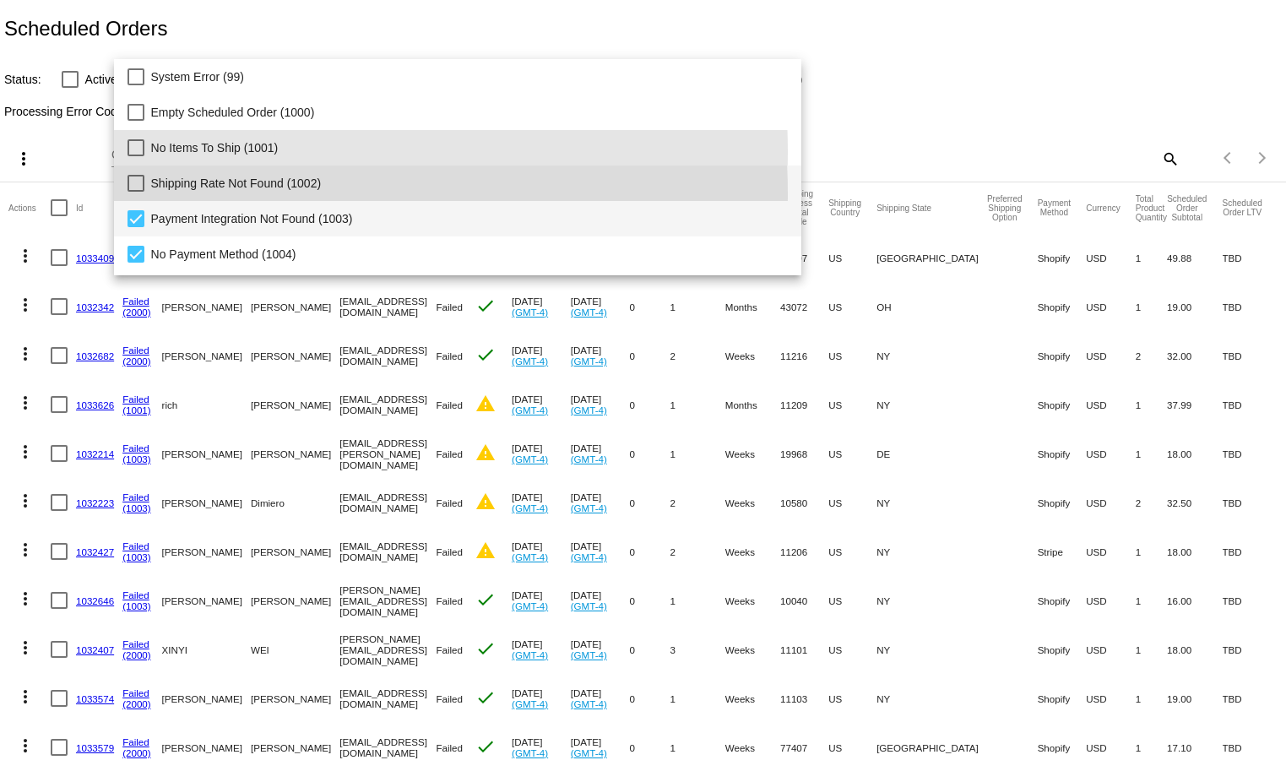
click at [181, 218] on span "Payment Integration Not Found (1003)" at bounding box center [469, 218] width 637 height 35
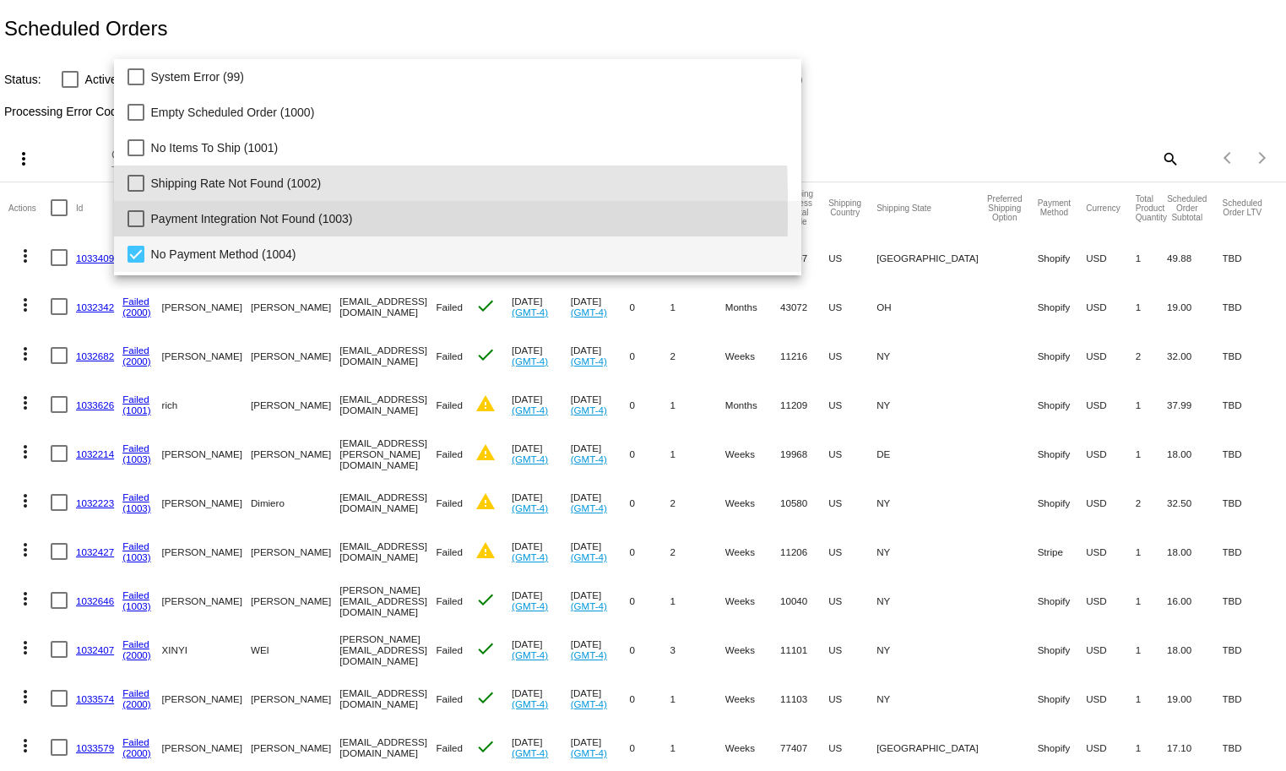
click at [186, 246] on span "No Payment Method (1004)" at bounding box center [469, 253] width 637 height 35
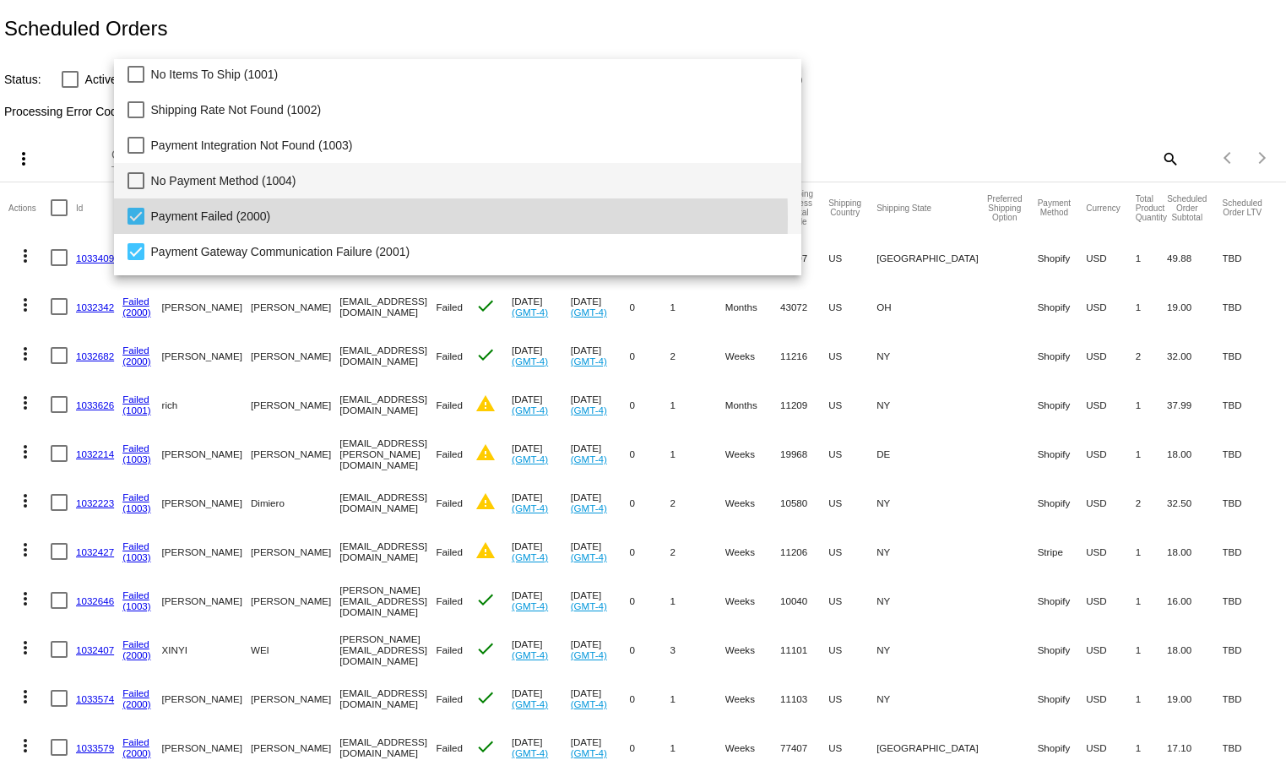
click at [199, 216] on span "Payment Failed (2000)" at bounding box center [469, 215] width 637 height 35
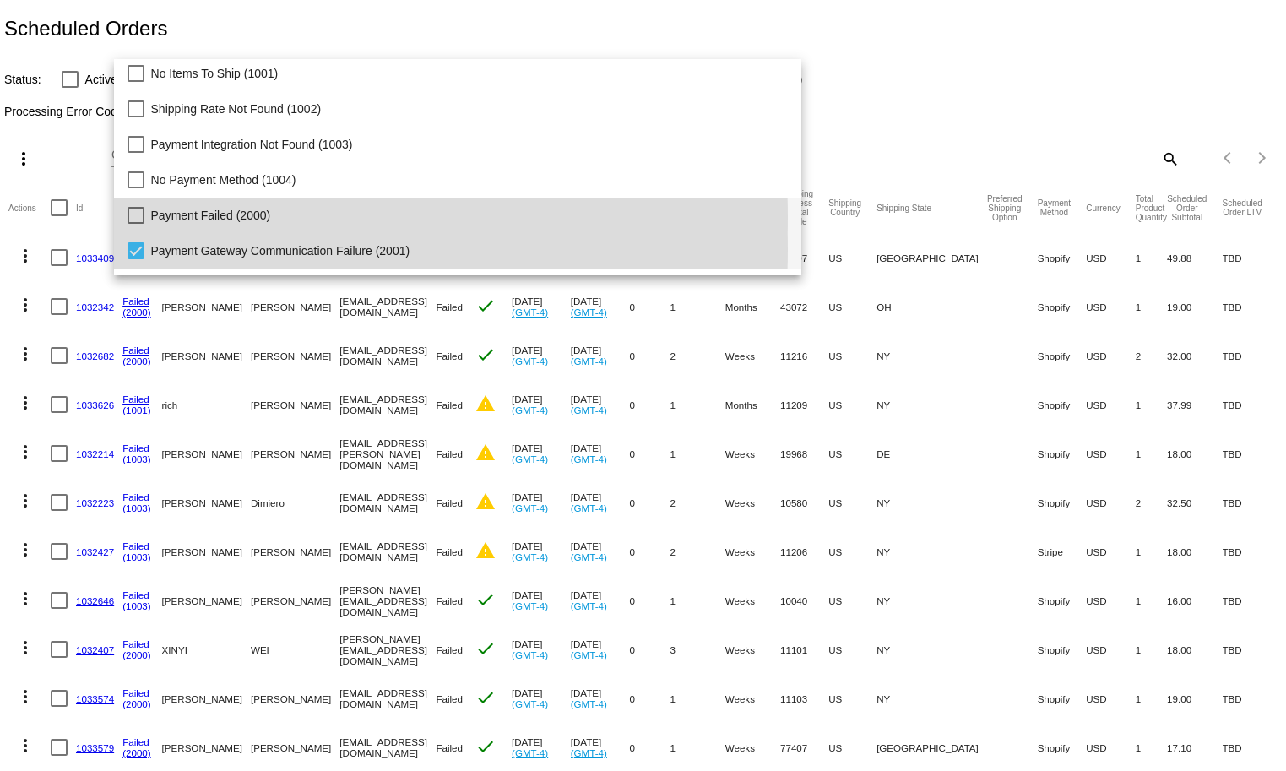
click at [203, 248] on span "Payment Gateway Communication Failure (2001)" at bounding box center [469, 250] width 637 height 35
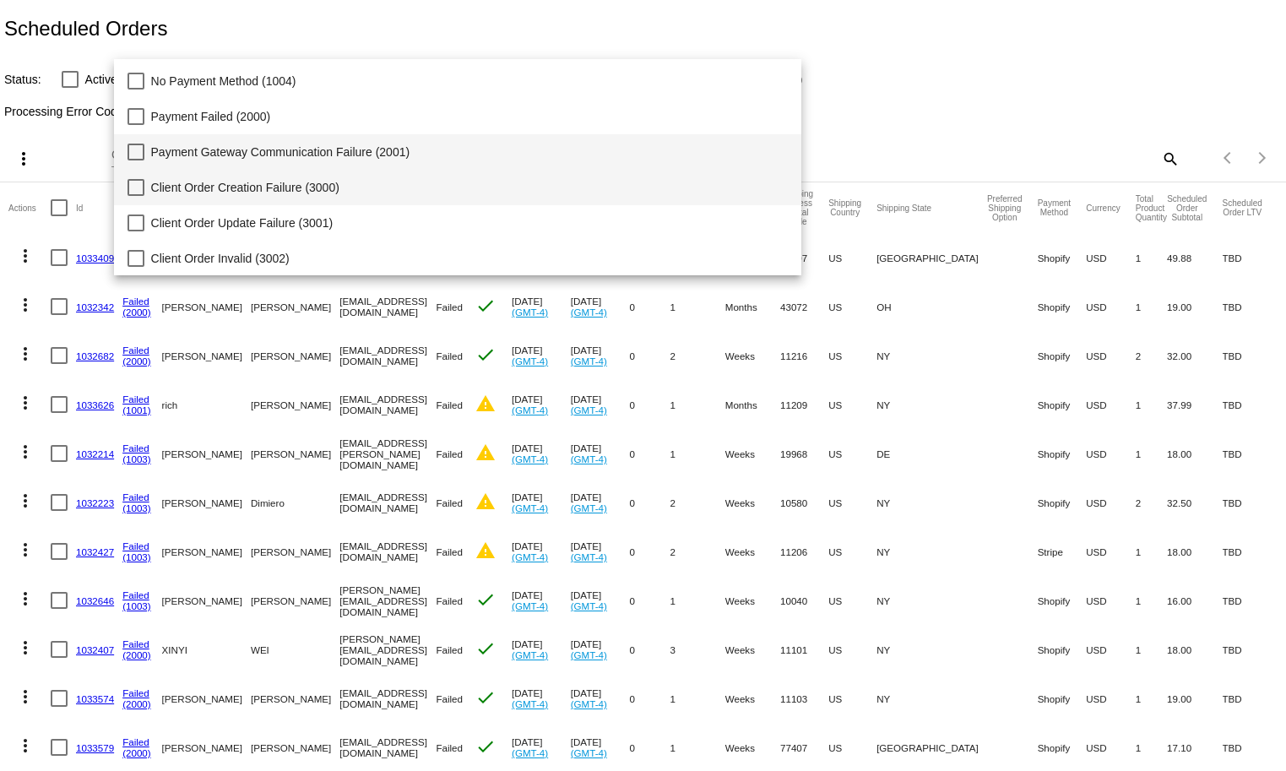
scroll to position [148, 0]
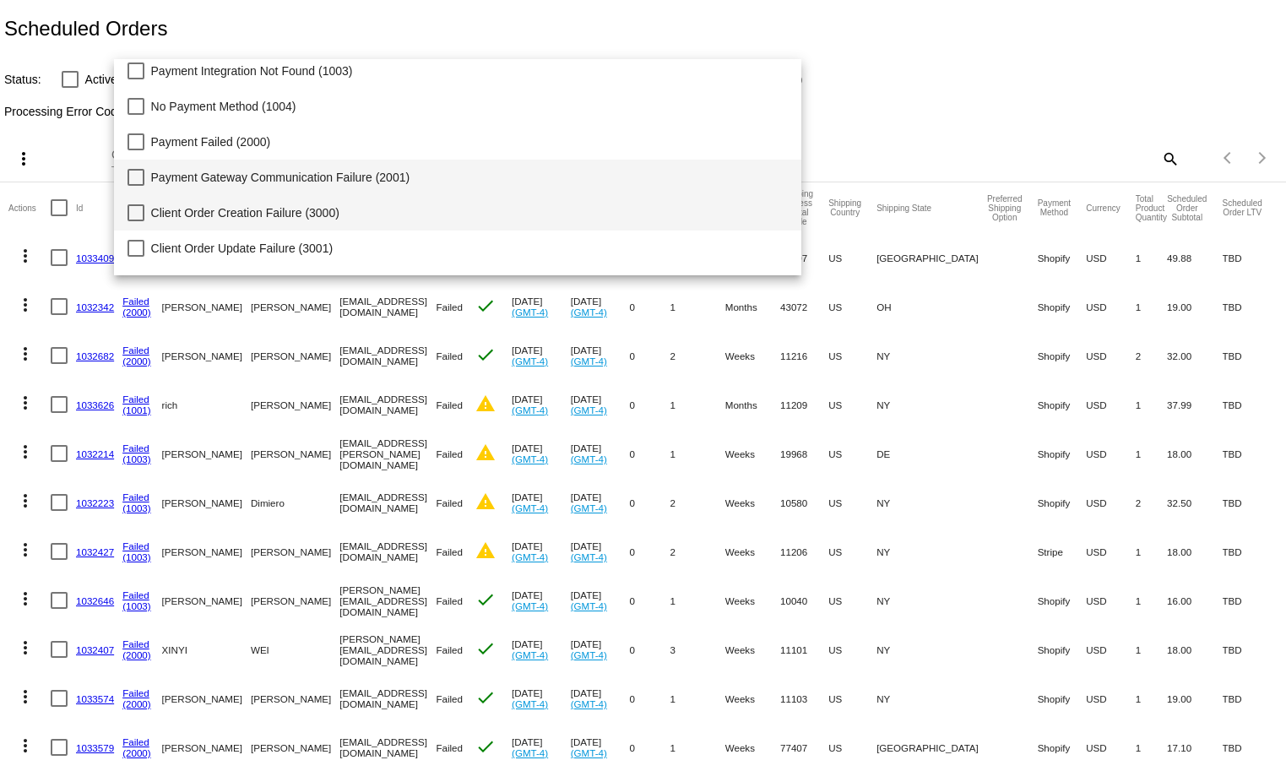
click at [165, 203] on span "Client Order Creation Failure (3000)" at bounding box center [469, 212] width 637 height 35
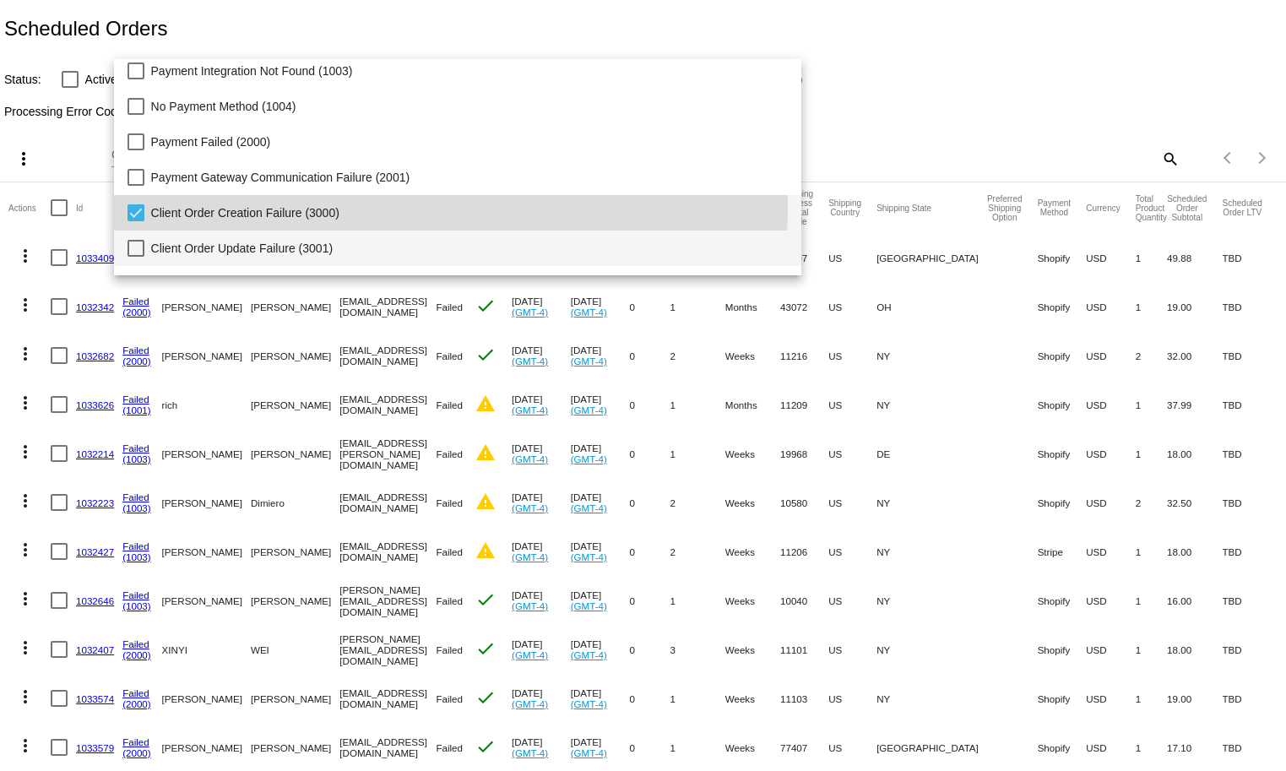
click at [178, 255] on span "Client Order Update Failure (3001)" at bounding box center [469, 247] width 637 height 35
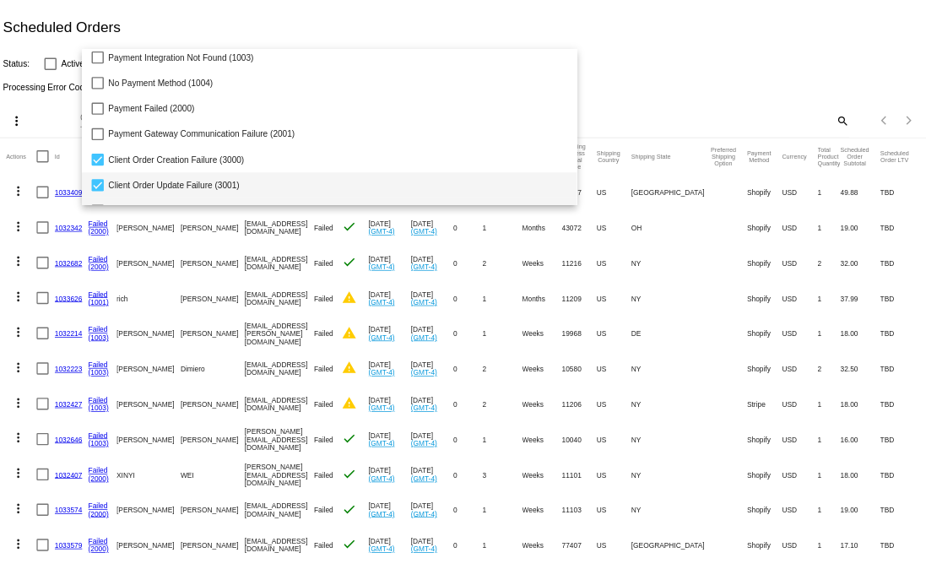
scroll to position [173, 0]
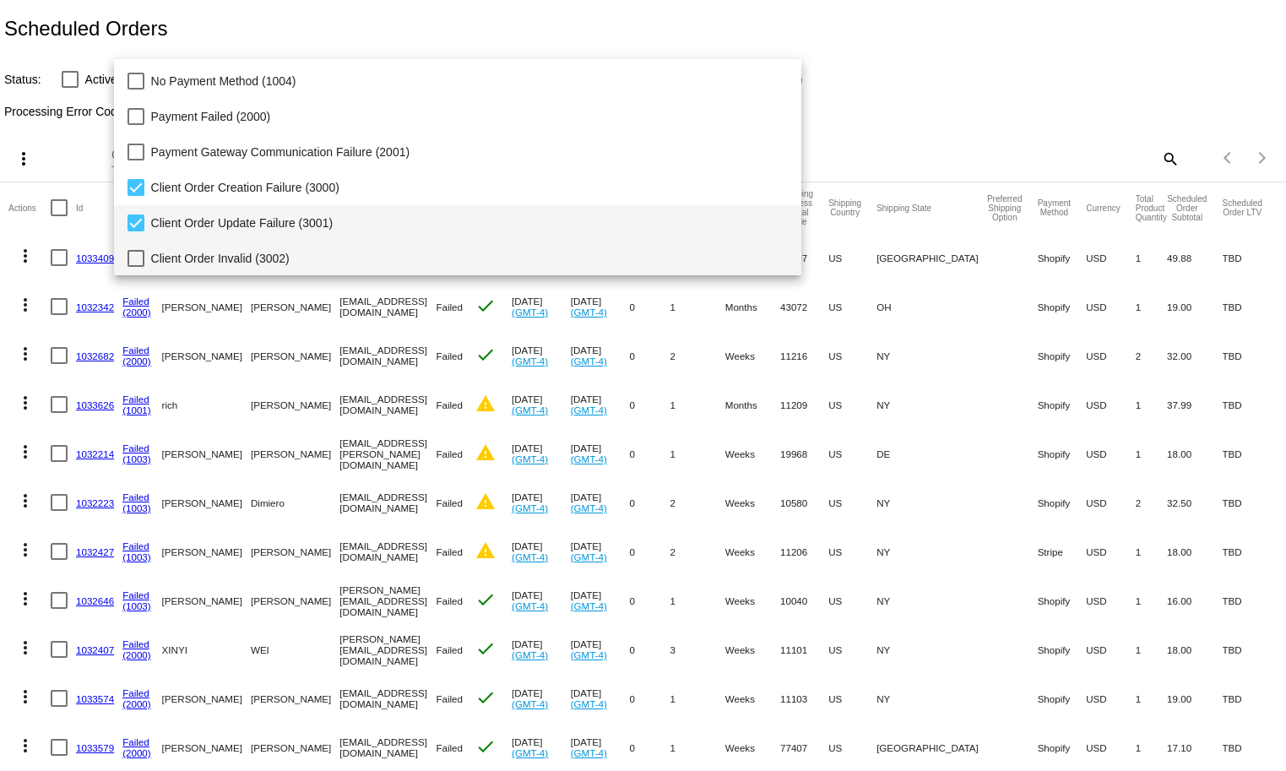
click at [172, 261] on span "Client Order Invalid (3002)" at bounding box center [469, 258] width 637 height 35
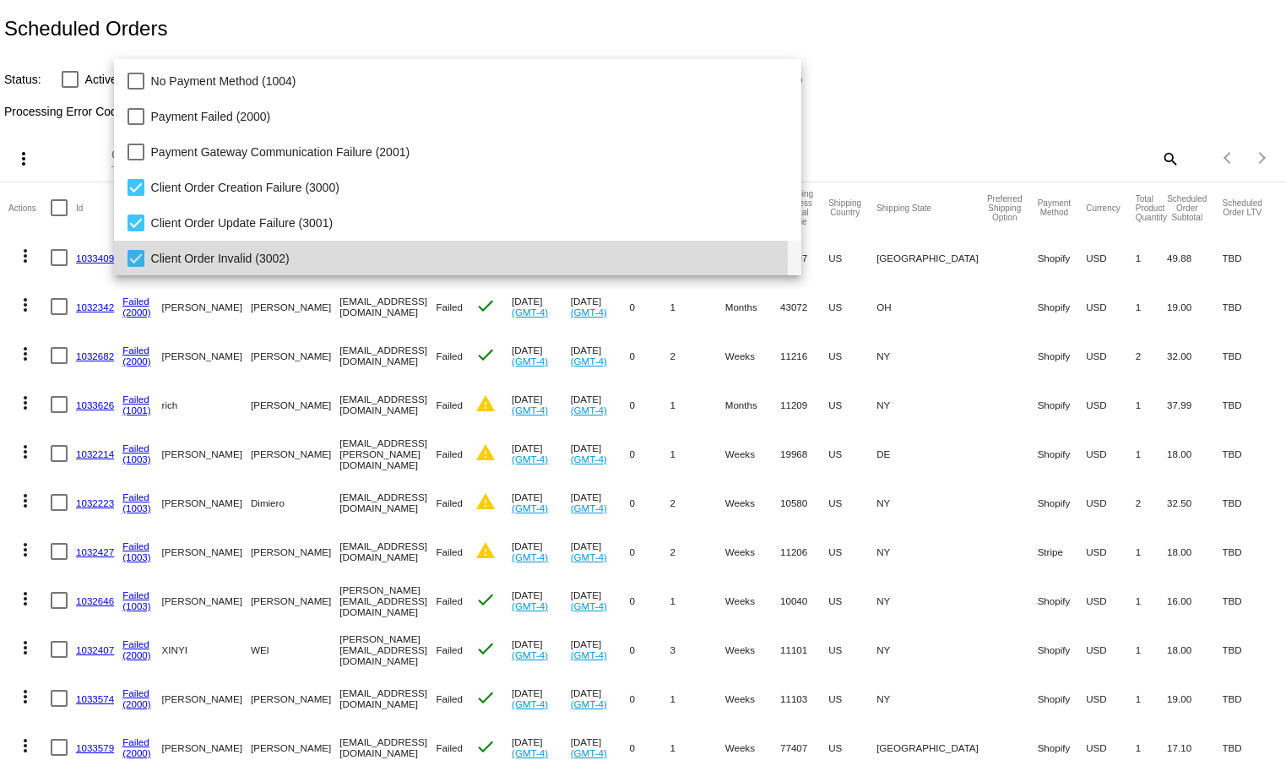
click at [506, 5] on div at bounding box center [643, 385] width 1286 height 771
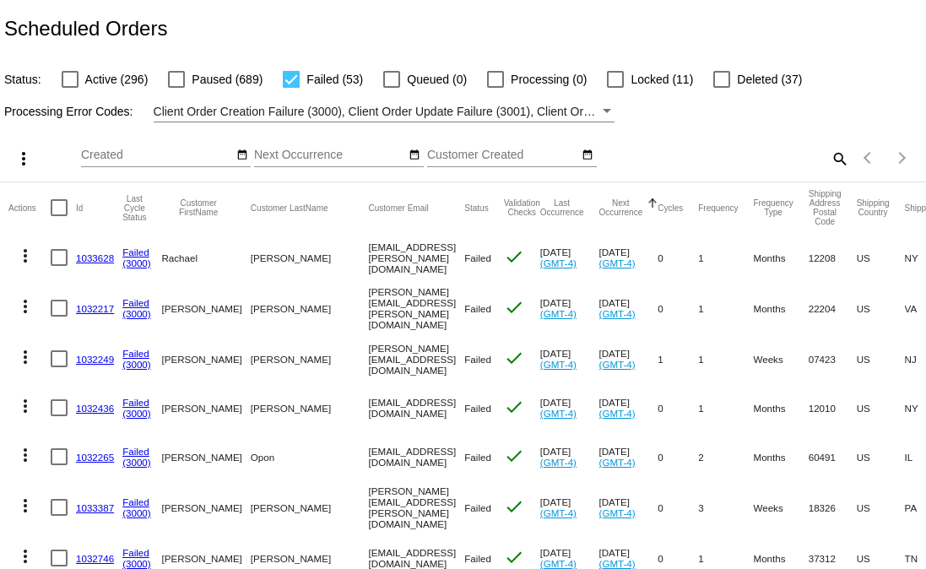
click at [100, 256] on link "1033628" at bounding box center [95, 257] width 38 height 11
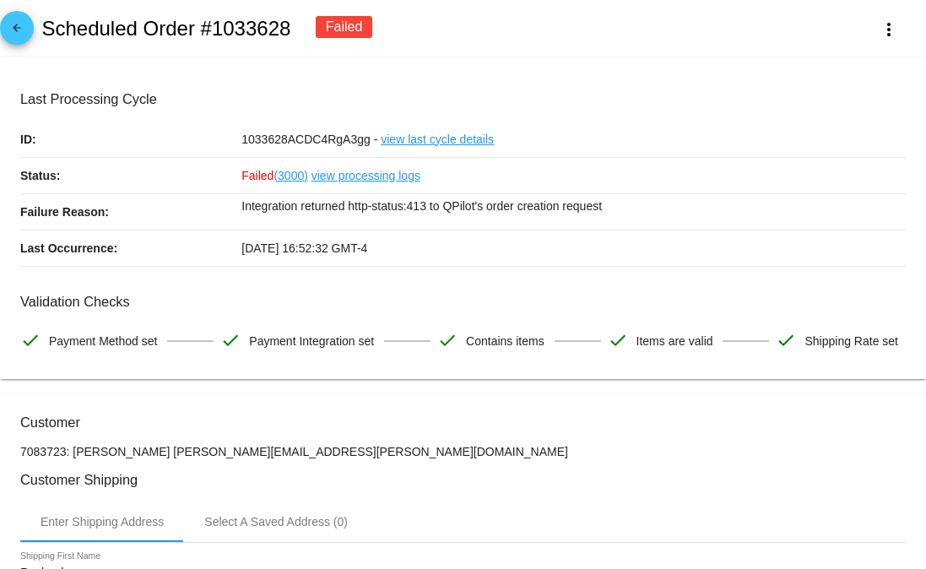
click at [436, 211] on p "Integration returned http-status:413 to QPilot's order creation request" at bounding box center [573, 206] width 664 height 24
click at [485, 0] on div "arrow_back Scheduled Order #1033628 Failed more_vert" at bounding box center [463, 28] width 926 height 57
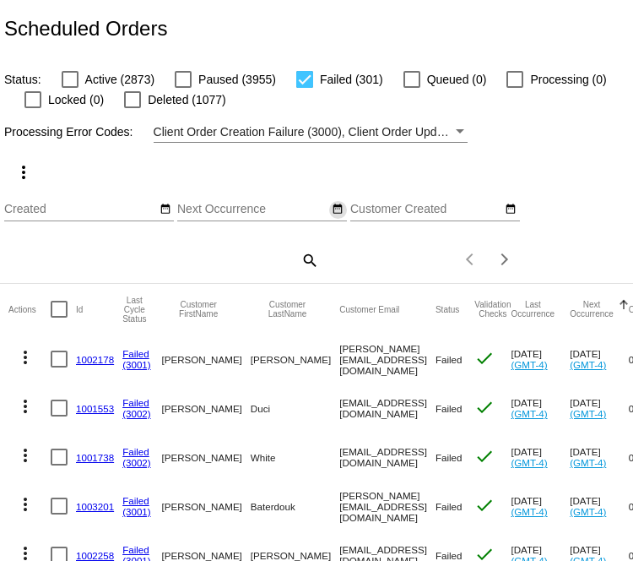
click at [339, 212] on mat-icon "date_range" at bounding box center [338, 210] width 12 height 14
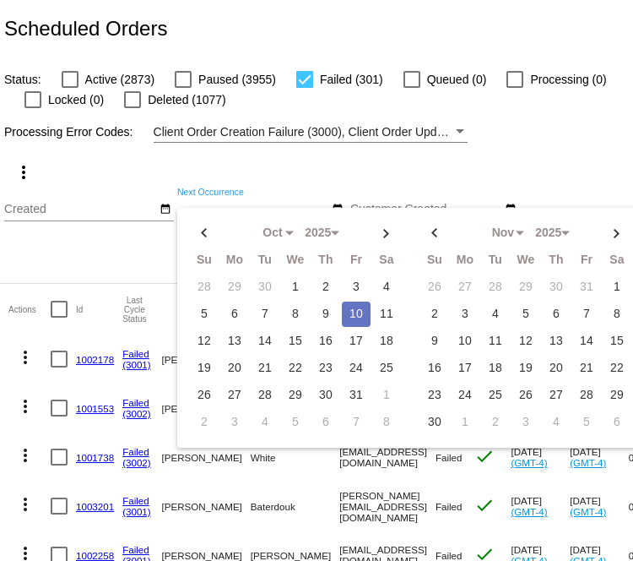
click at [352, 314] on td "10" at bounding box center [356, 313] width 29 height 25
type input "10/10/2025 - 10/10/2025"
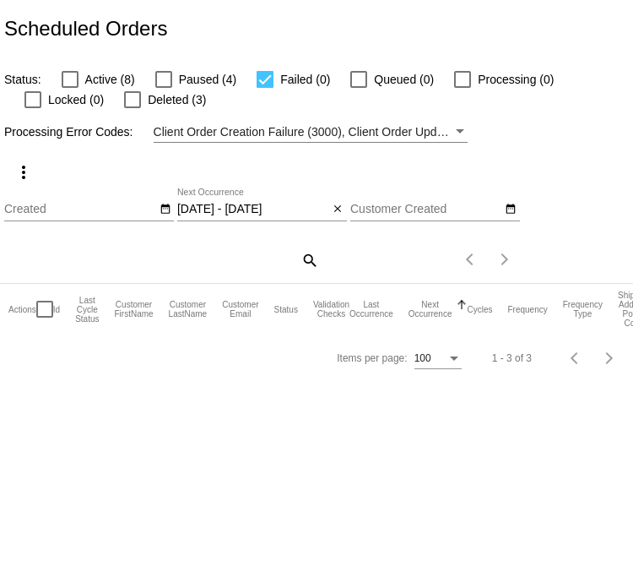
click at [233, 127] on span "Client Order Creation Failure (3000), Client Order Update Failure (3001), Clien…" at bounding box center [415, 132] width 523 height 14
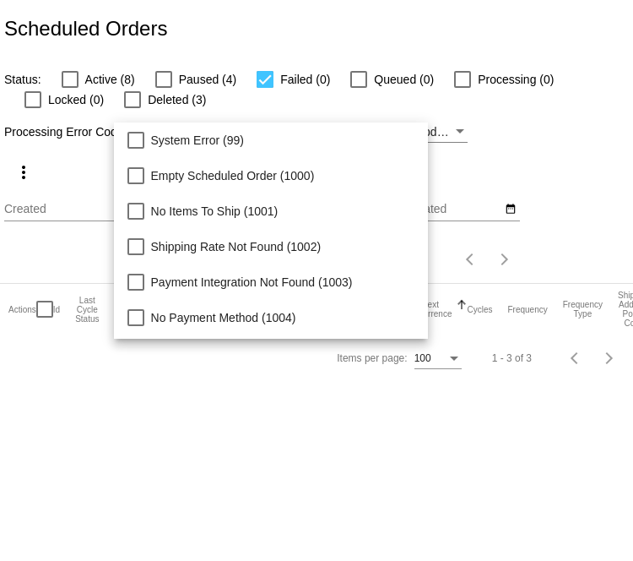
scroll to position [173, 0]
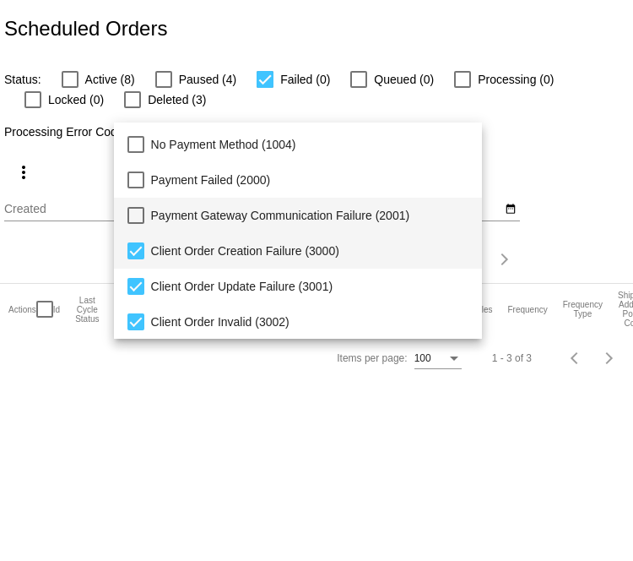
click at [156, 216] on span "Payment Gateway Communication Failure (2001)" at bounding box center [310, 215] width 318 height 35
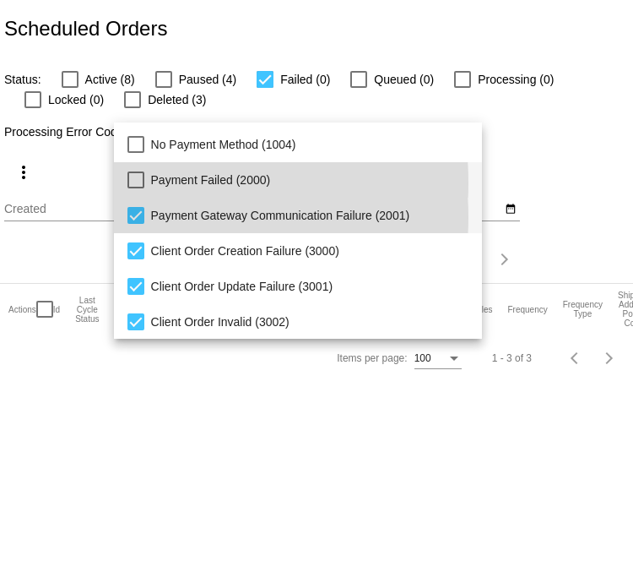
click at [151, 182] on span "Payment Failed (2000)" at bounding box center [310, 179] width 318 height 35
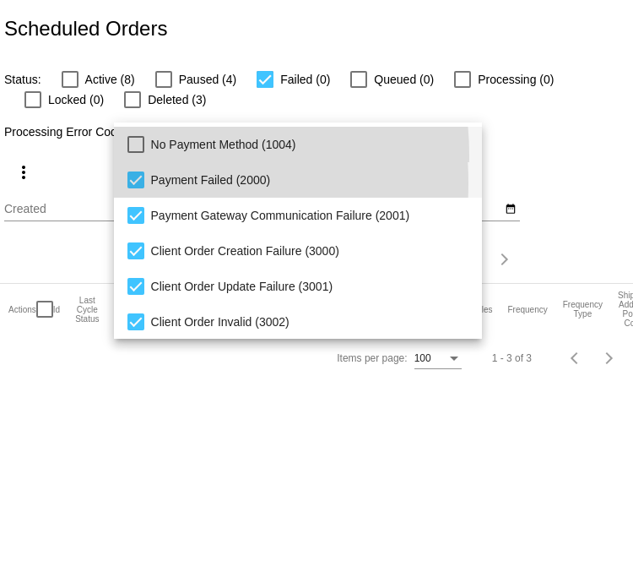
click at [151, 154] on span "No Payment Method (1004)" at bounding box center [310, 144] width 318 height 35
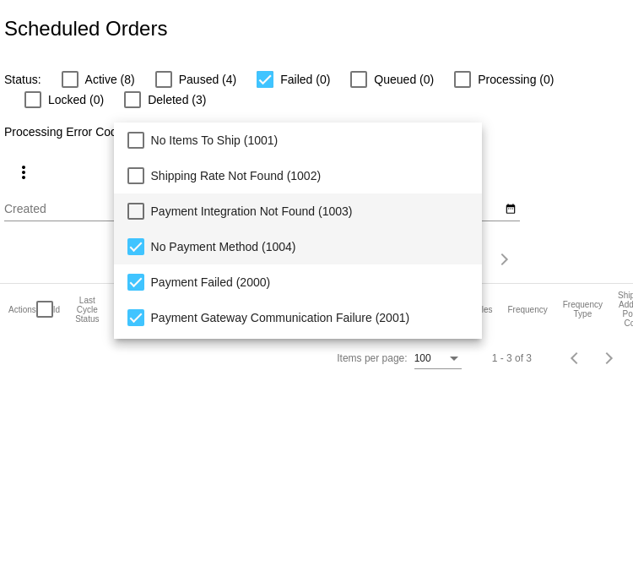
scroll to position [0, 0]
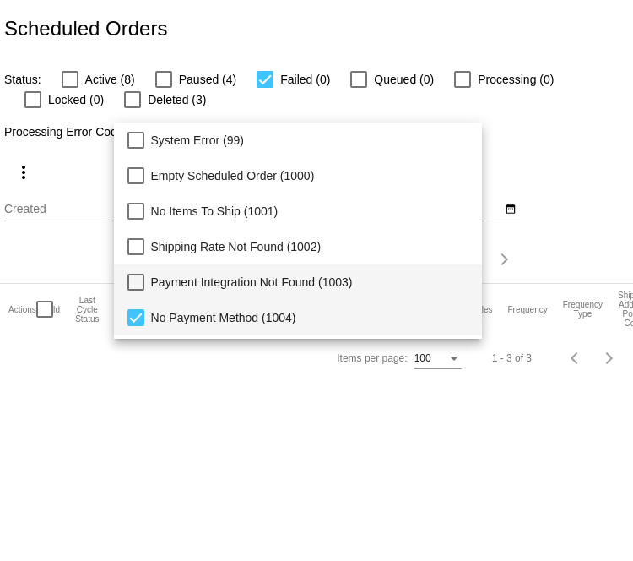
click at [158, 271] on span "Payment Integration Not Found (1003)" at bounding box center [310, 281] width 318 height 35
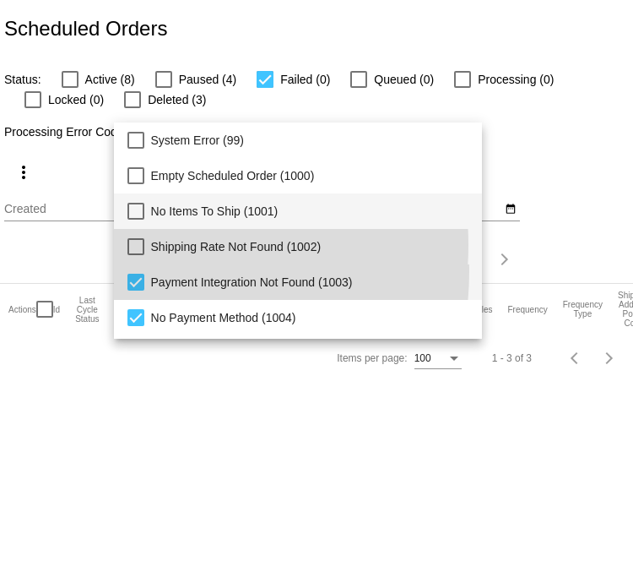
drag, startPoint x: 149, startPoint y: 245, endPoint x: 147, endPoint y: 204, distance: 40.6
click at [149, 245] on mat-option "Shipping Rate Not Found (1002)" at bounding box center [298, 246] width 369 height 35
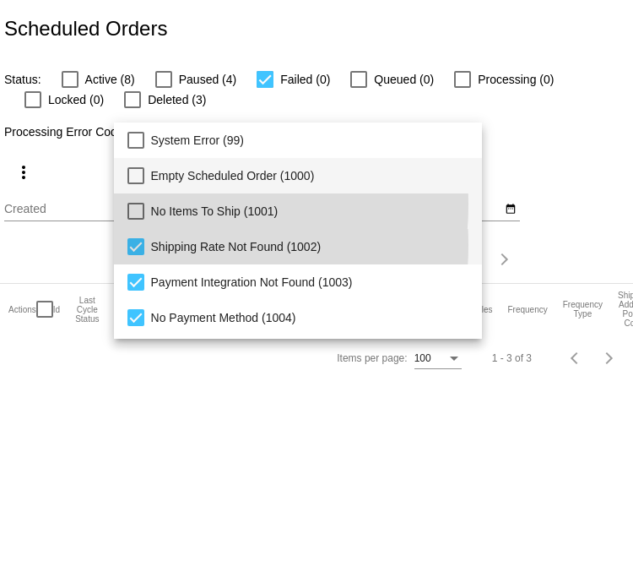
drag, startPoint x: 147, startPoint y: 204, endPoint x: 140, endPoint y: 176, distance: 28.7
click at [146, 204] on mat-option "No Items To Ship (1001)" at bounding box center [298, 210] width 369 height 35
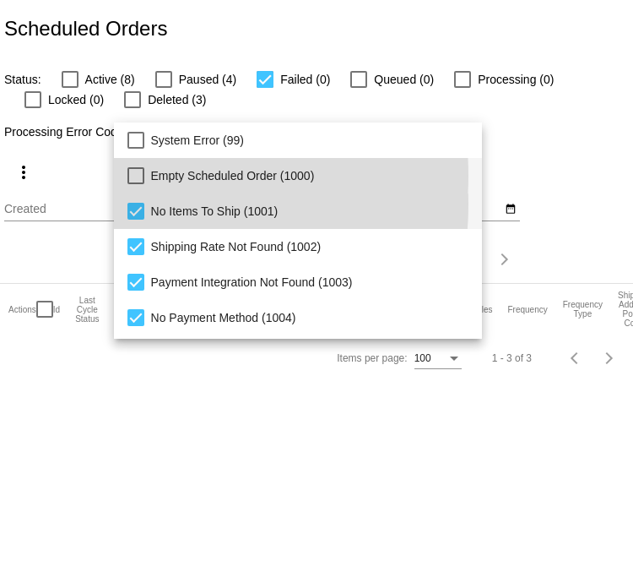
click at [139, 175] on mat-pseudo-checkbox at bounding box center [135, 175] width 17 height 17
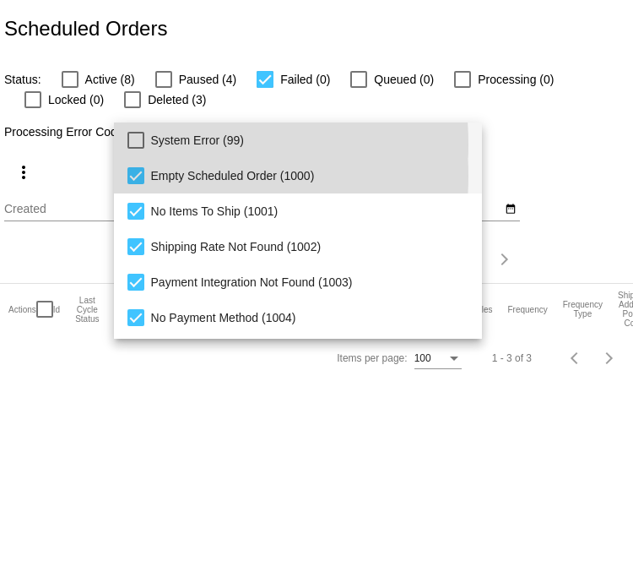
click at [139, 144] on mat-pseudo-checkbox at bounding box center [135, 140] width 17 height 17
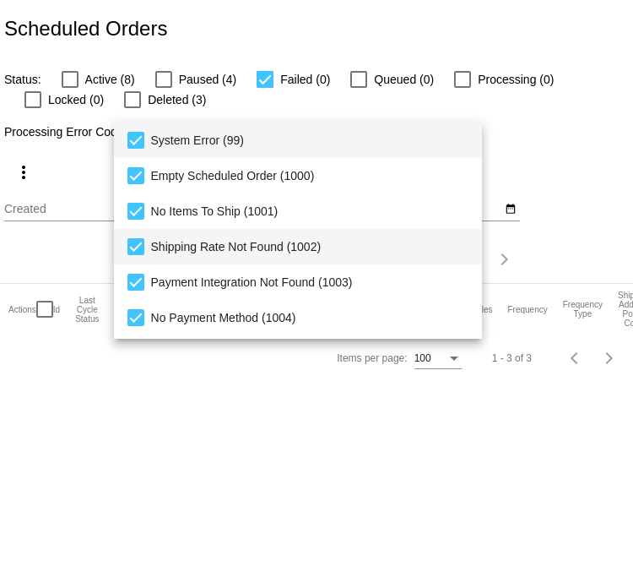
scroll to position [173, 0]
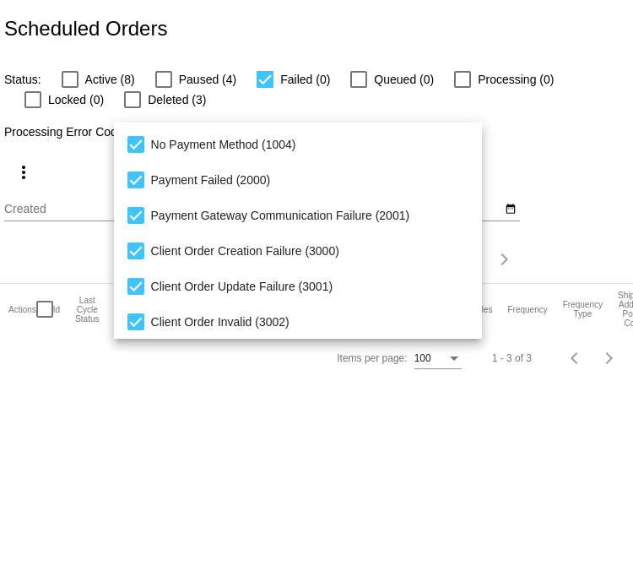
click at [553, 140] on div at bounding box center [316, 280] width 633 height 561
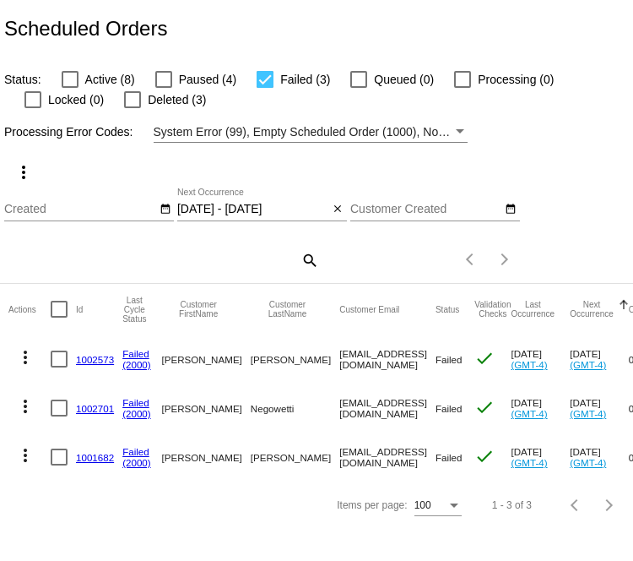
click at [97, 413] on link "1002701" at bounding box center [95, 408] width 38 height 11
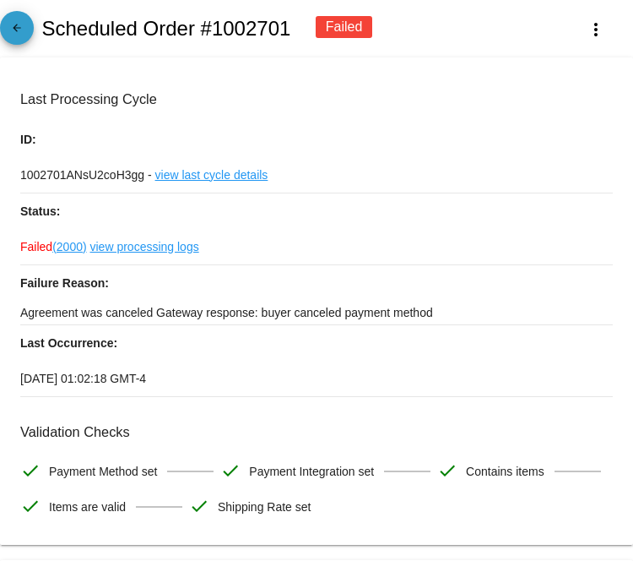
click at [20, 26] on mat-icon "arrow_back" at bounding box center [17, 32] width 20 height 20
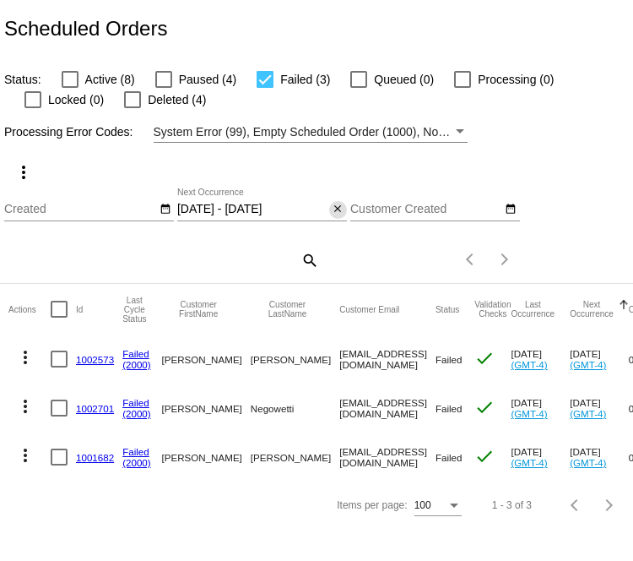
click at [332, 206] on mat-icon "close" at bounding box center [338, 210] width 12 height 14
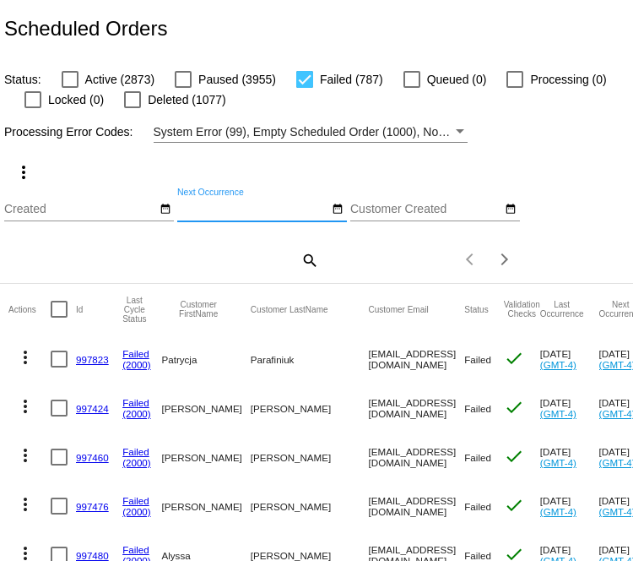
click at [306, 266] on mat-icon "search" at bounding box center [309, 259] width 20 height 26
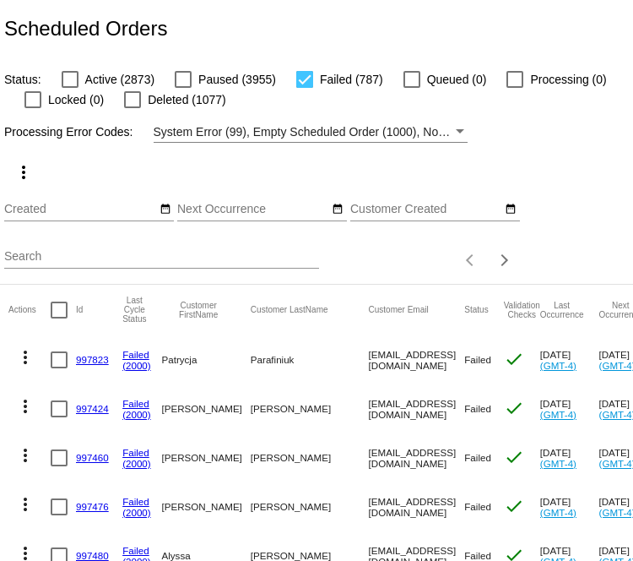
drag, startPoint x: 306, startPoint y: 266, endPoint x: 296, endPoint y: 263, distance: 10.4
click at [296, 263] on input "Search" at bounding box center [161, 257] width 315 height 14
type input "y"
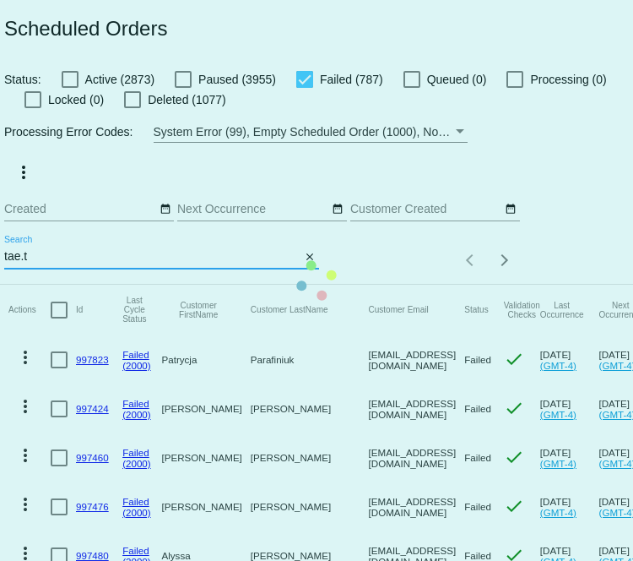
type input "tae.taejlove@gmail.com"
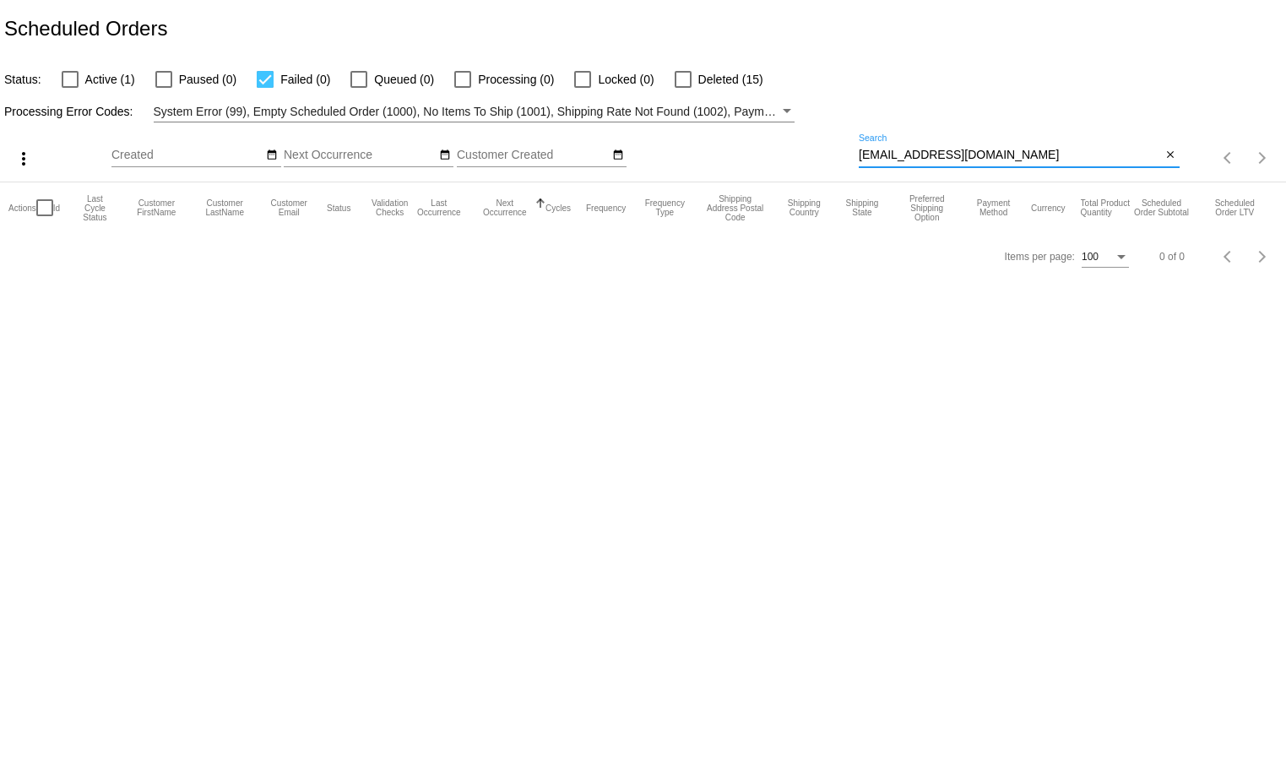
click at [632, 73] on div at bounding box center [682, 79] width 17 height 17
click at [632, 88] on input "Deleted (15)" at bounding box center [682, 88] width 1 height 1
checkbox input "true"
click at [262, 77] on div at bounding box center [265, 79] width 17 height 17
click at [264, 88] on input "Failed (0)" at bounding box center [264, 88] width 1 height 1
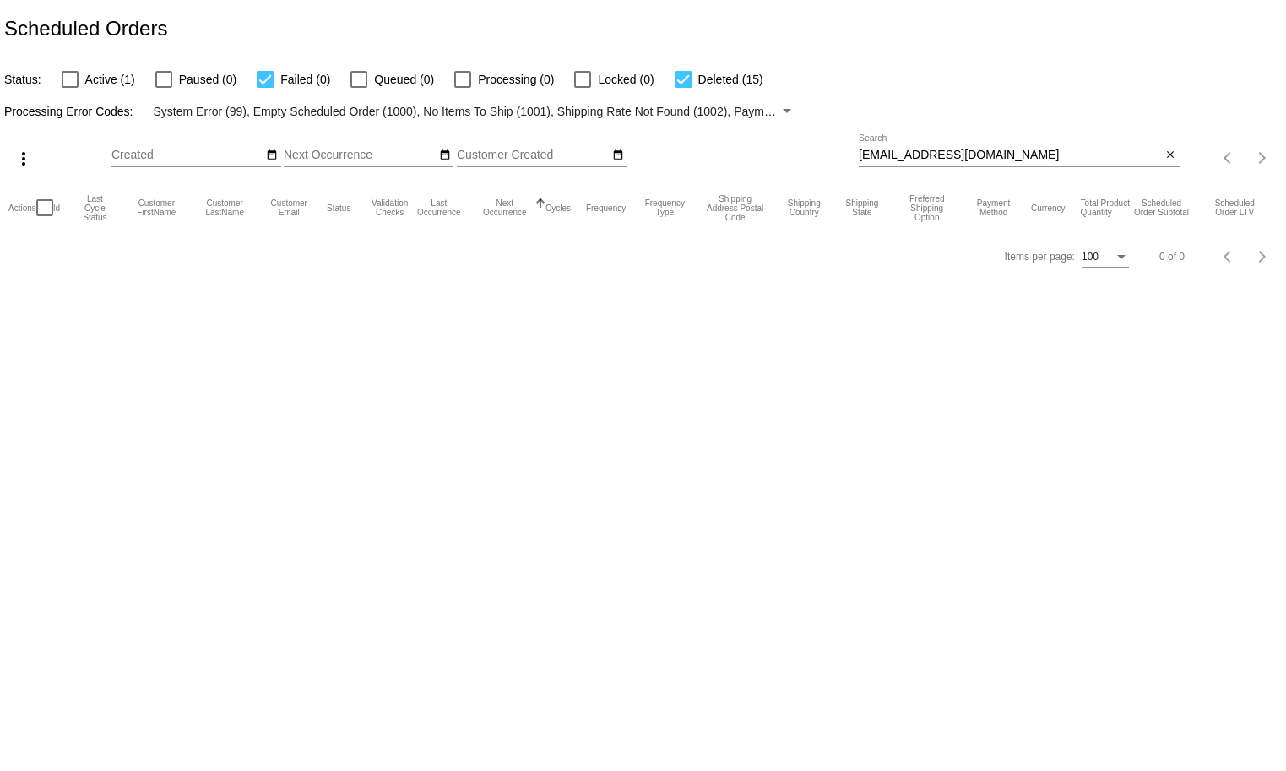
checkbox input "false"
